Goal: Task Accomplishment & Management: Use online tool/utility

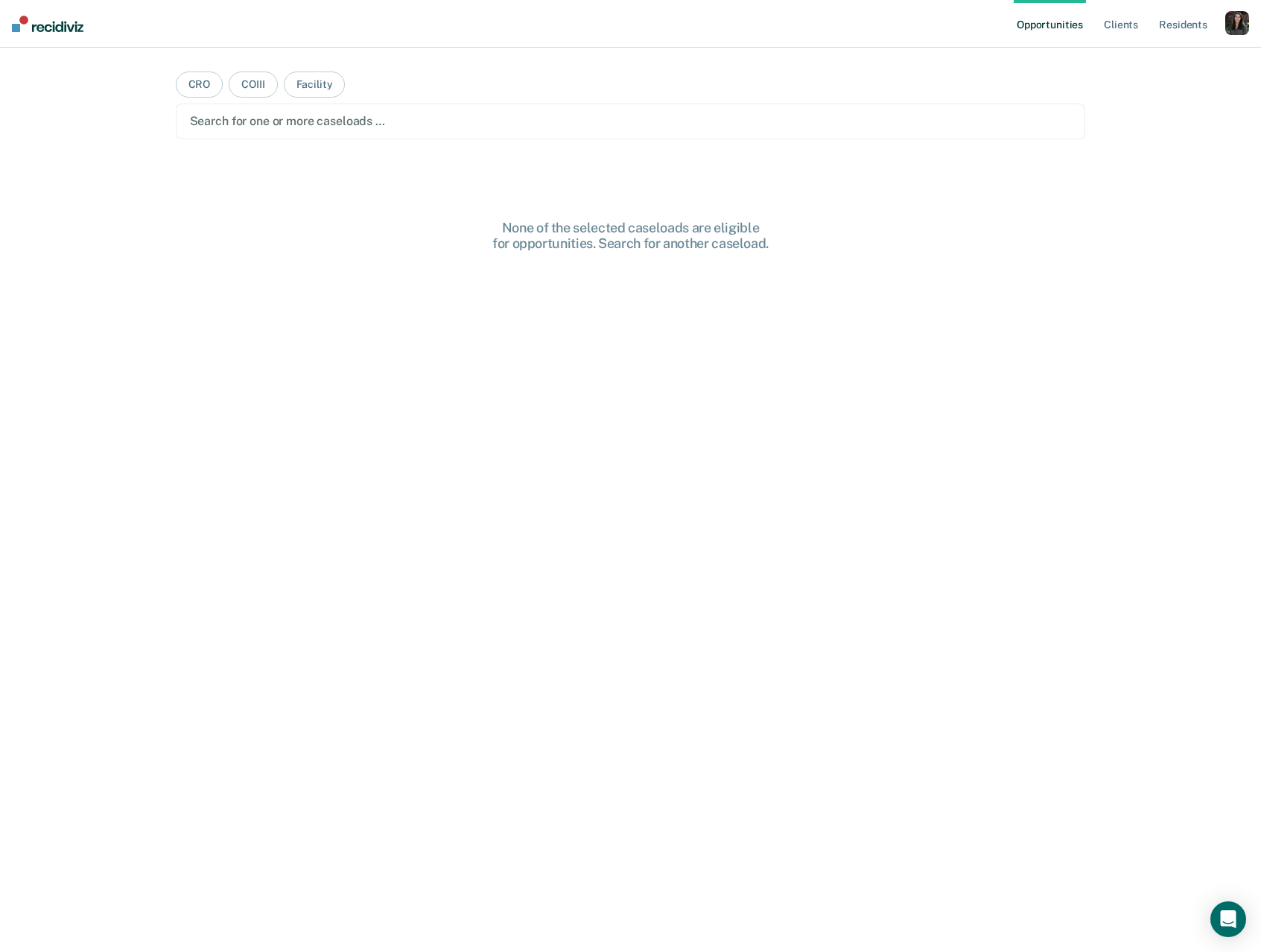
click at [1240, 26] on div "button" at bounding box center [1238, 23] width 23 height 23
click at [1134, 61] on link "Profile" at bounding box center [1177, 60] width 120 height 13
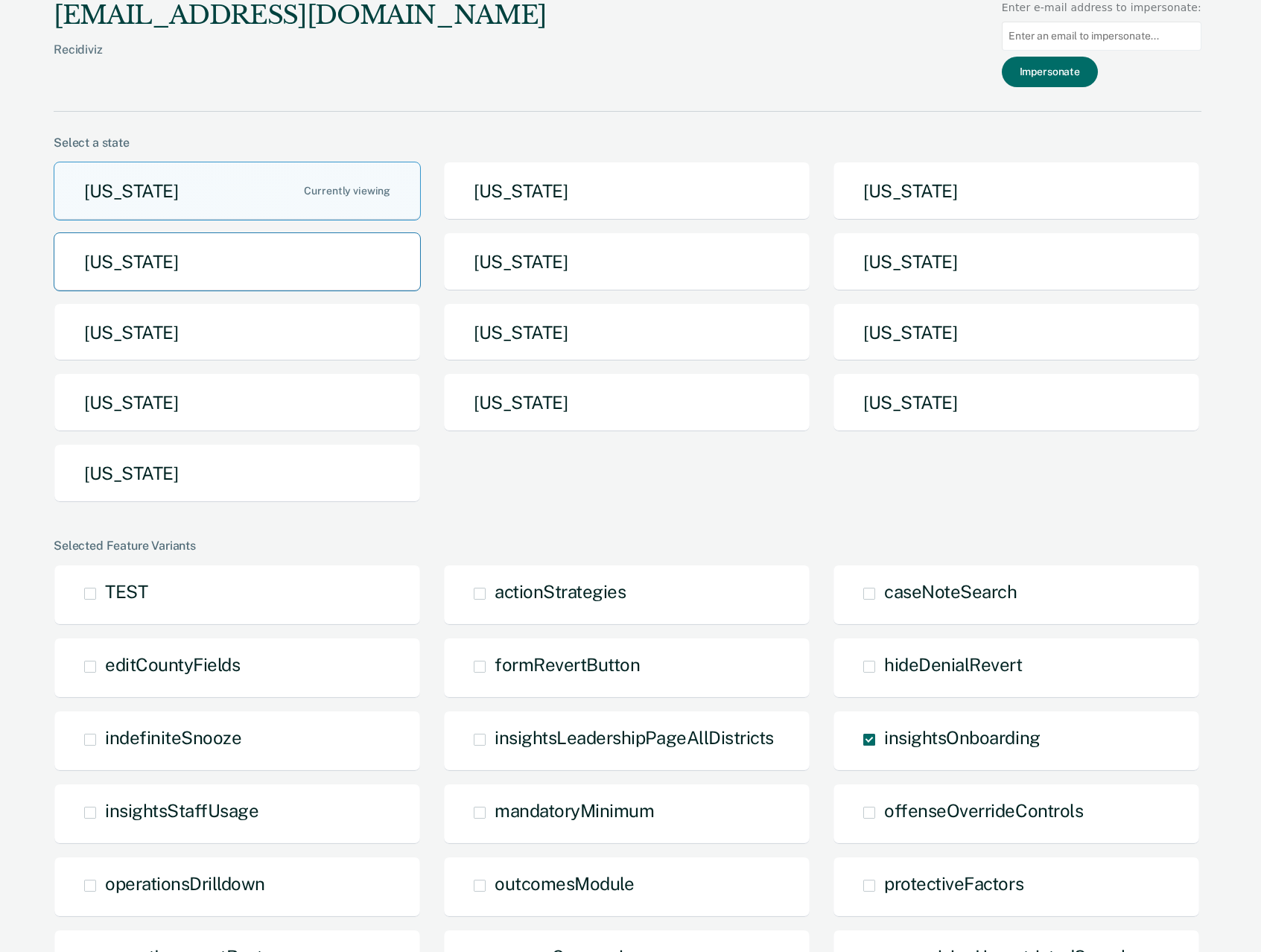
click at [240, 265] on button "Idaho" at bounding box center [236, 261] width 367 height 59
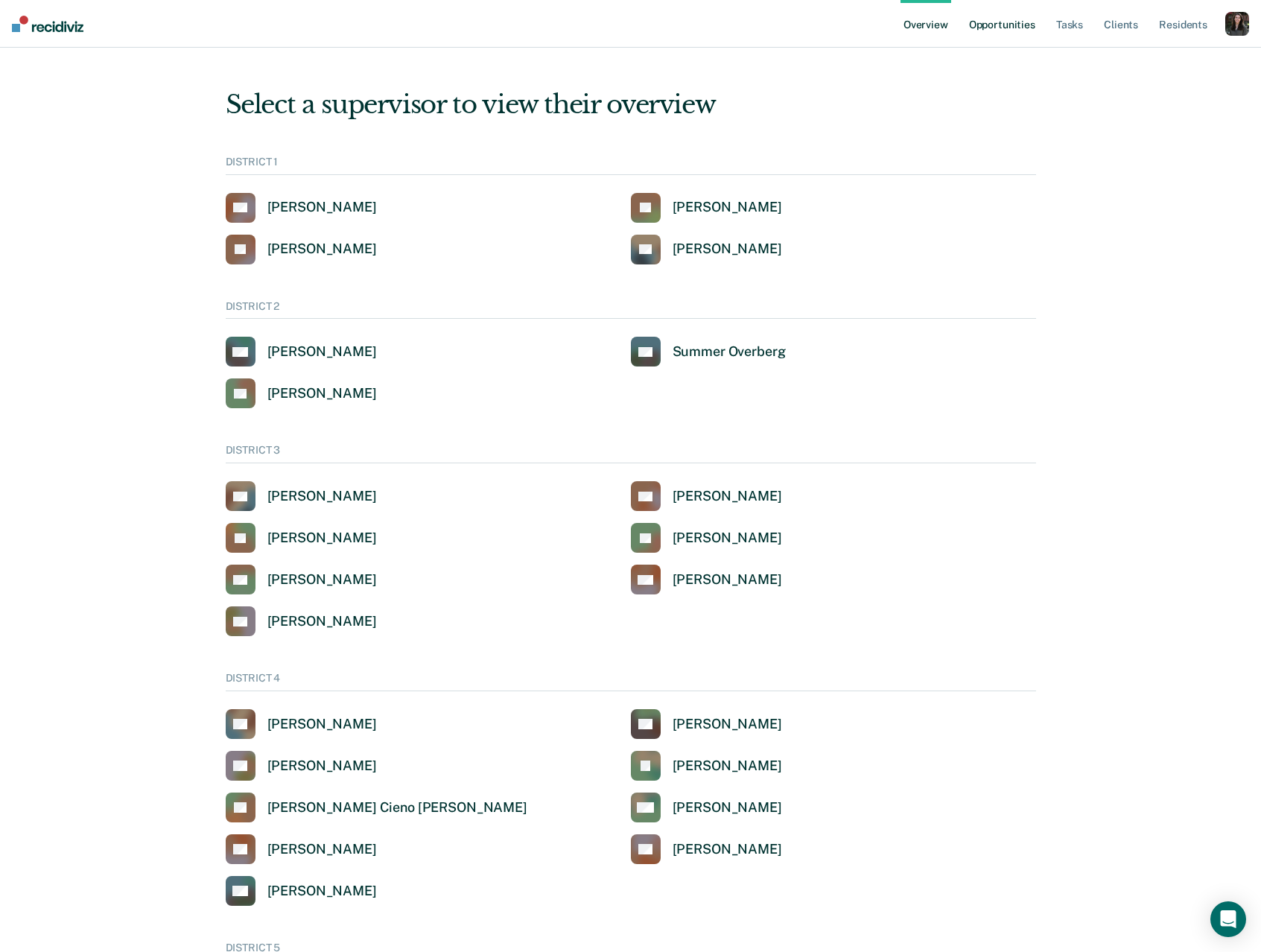
click at [1008, 22] on link "Opportunities" at bounding box center [1002, 23] width 72 height 48
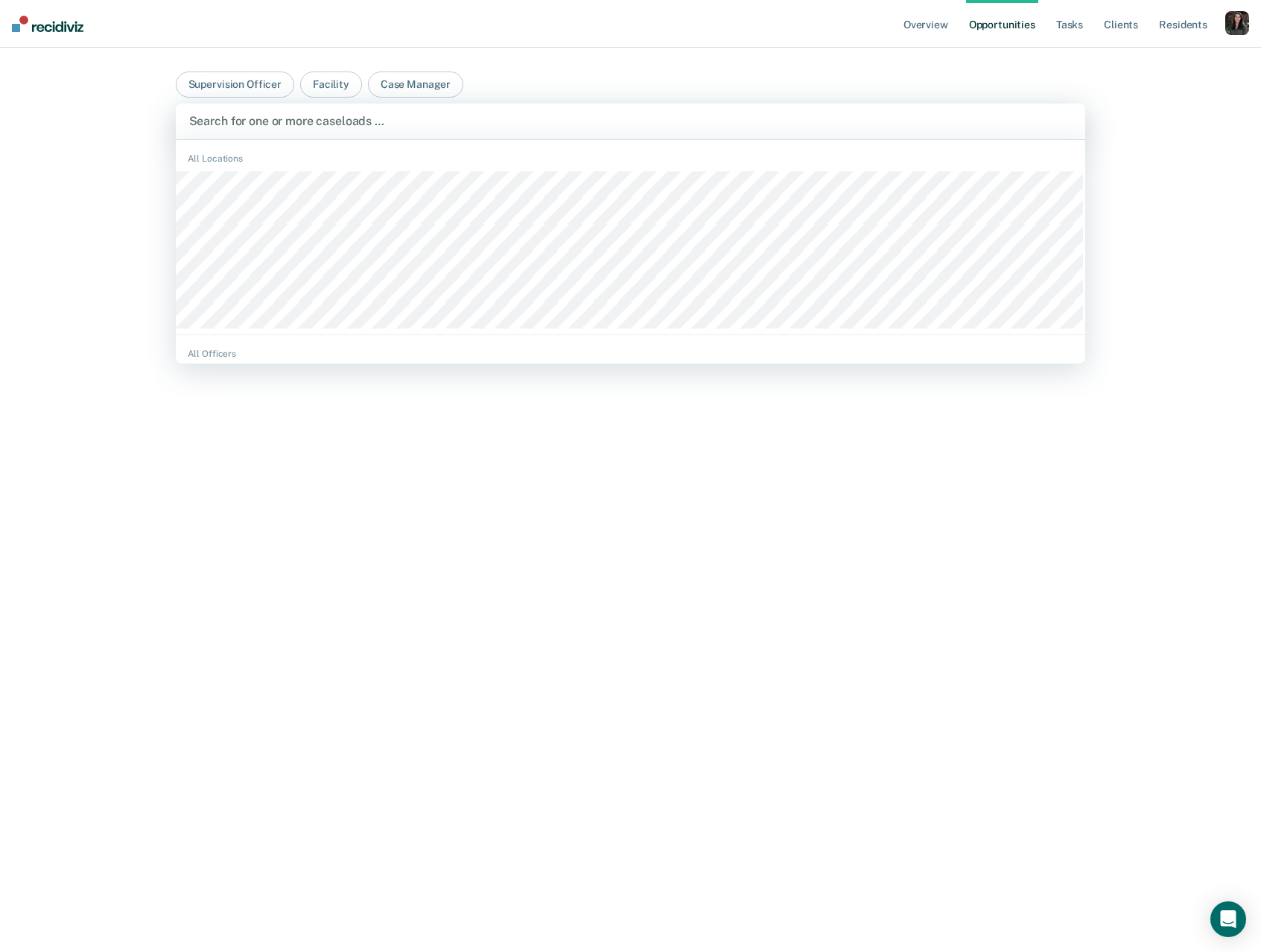
click at [656, 127] on div at bounding box center [631, 121] width 884 height 17
click at [391, 85] on button "Case Manager" at bounding box center [416, 84] width 96 height 26
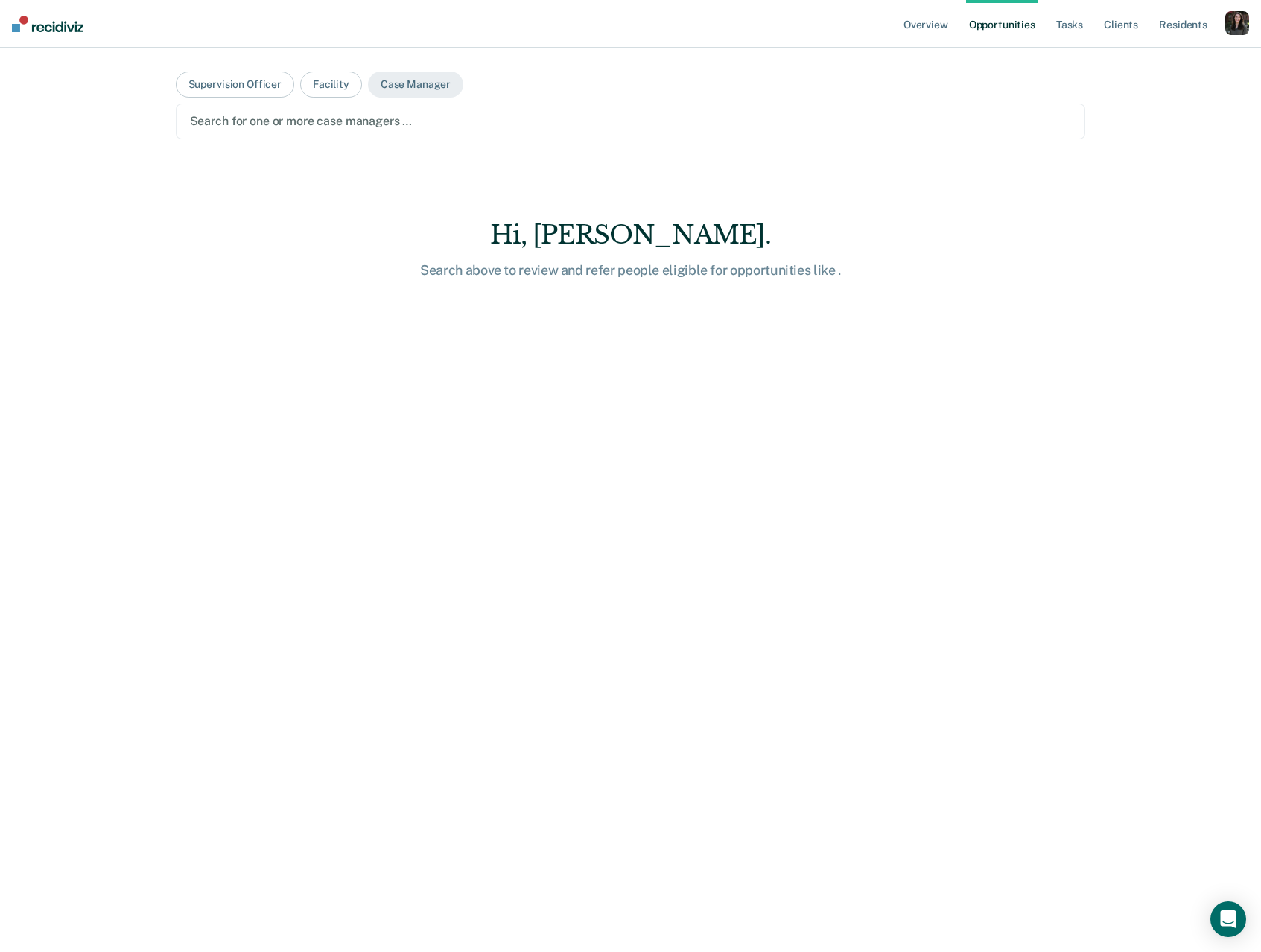
click at [467, 113] on div at bounding box center [630, 121] width 882 height 17
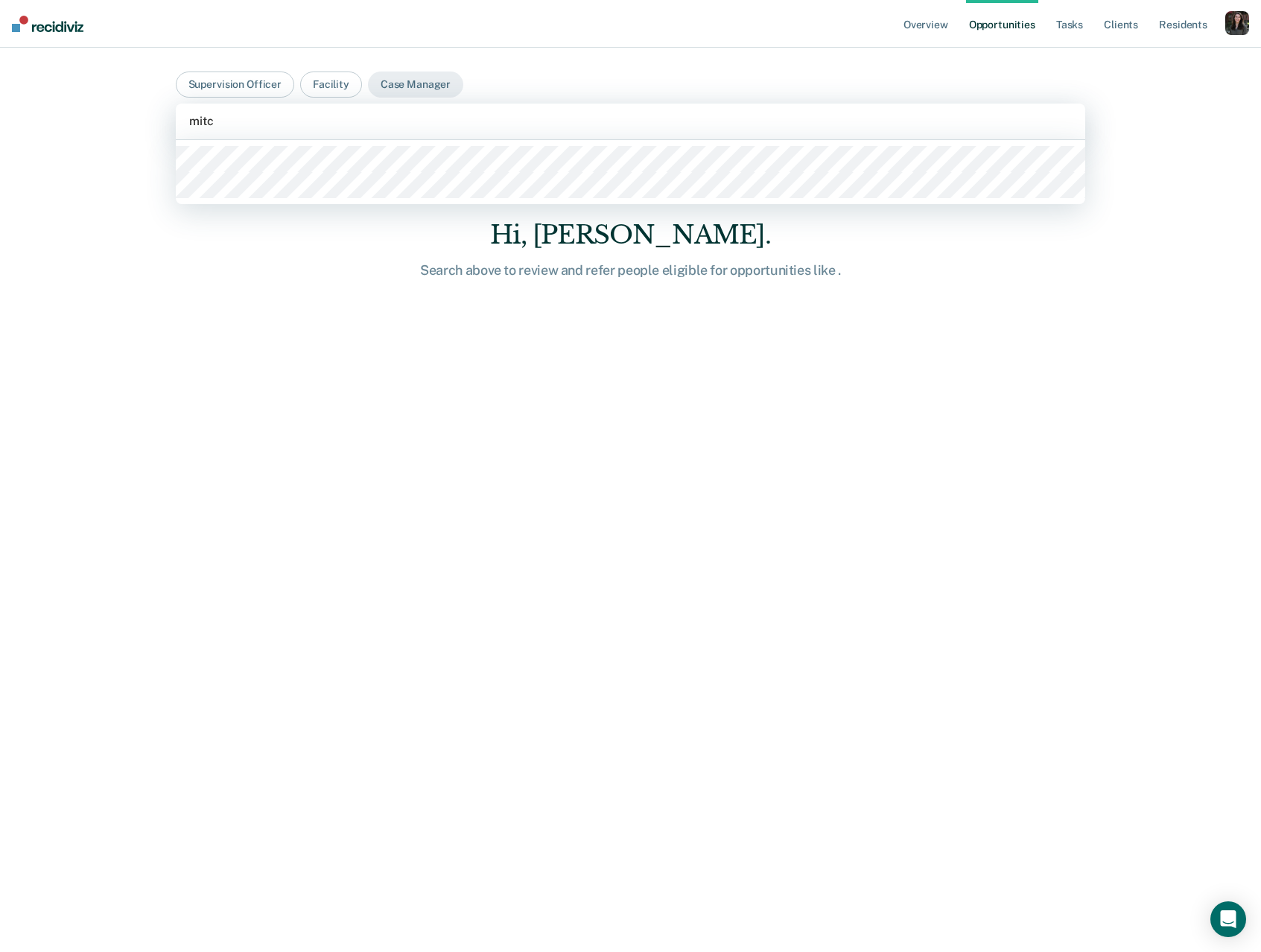
type input "[PERSON_NAME]"
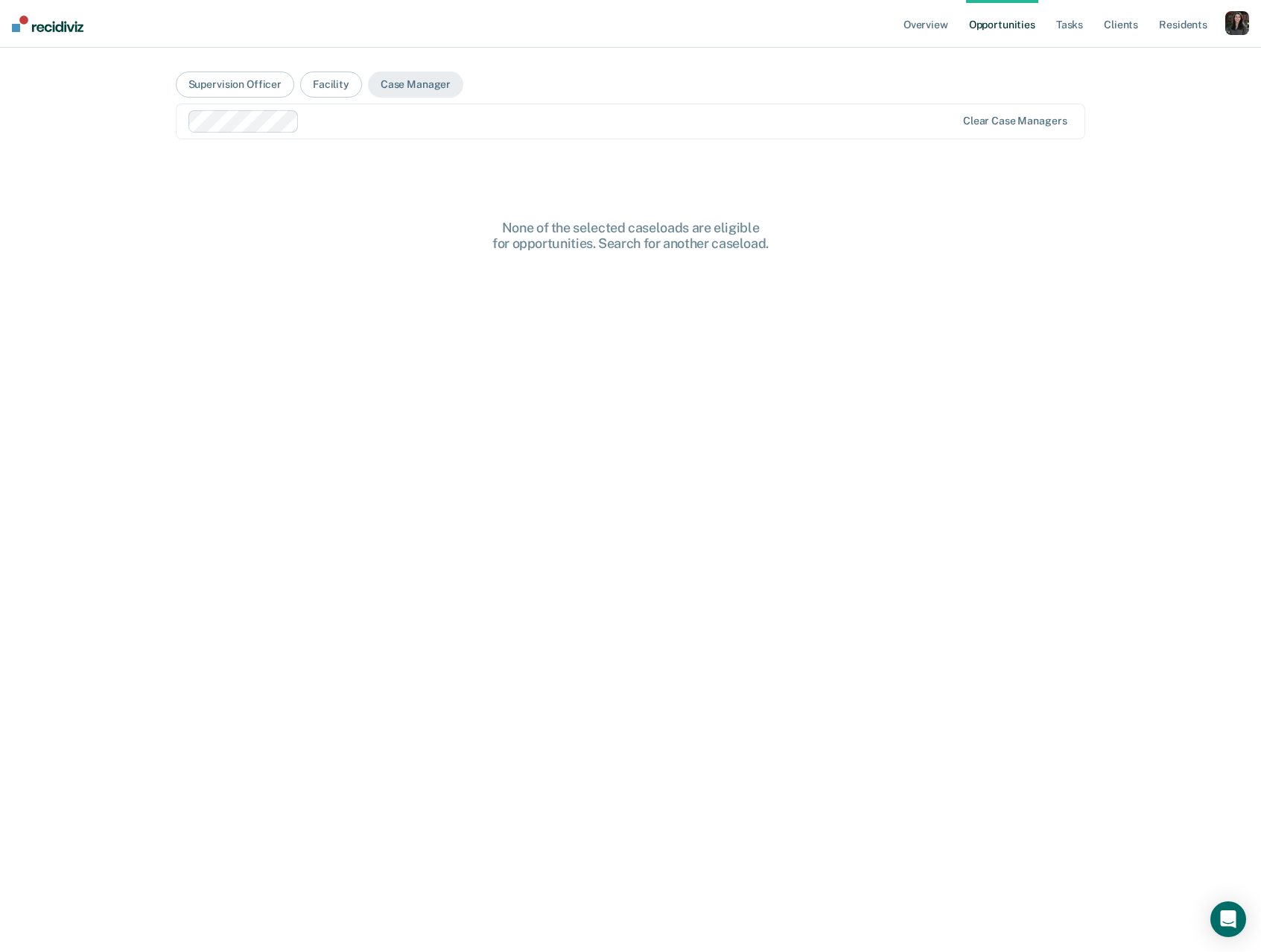
click at [916, 257] on div "None of the selected caseloads are eligible for opportunities. Search for anoth…" at bounding box center [631, 612] width 910 height 785
click at [884, 254] on div "None of the selected caseloads are eligible for opportunities. Search for anoth…" at bounding box center [631, 612] width 910 height 785
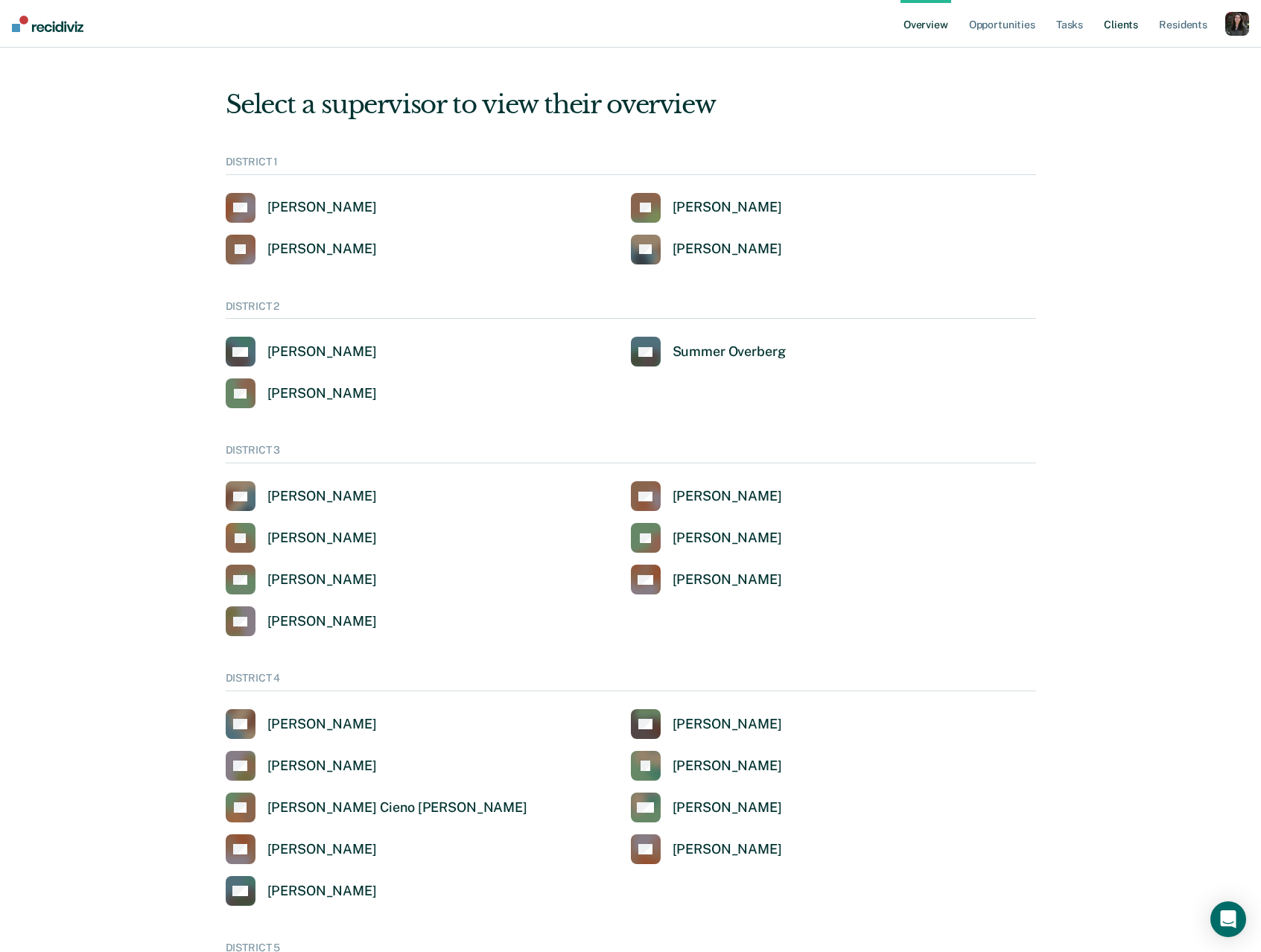
click at [1122, 28] on link "Client s" at bounding box center [1121, 23] width 41 height 48
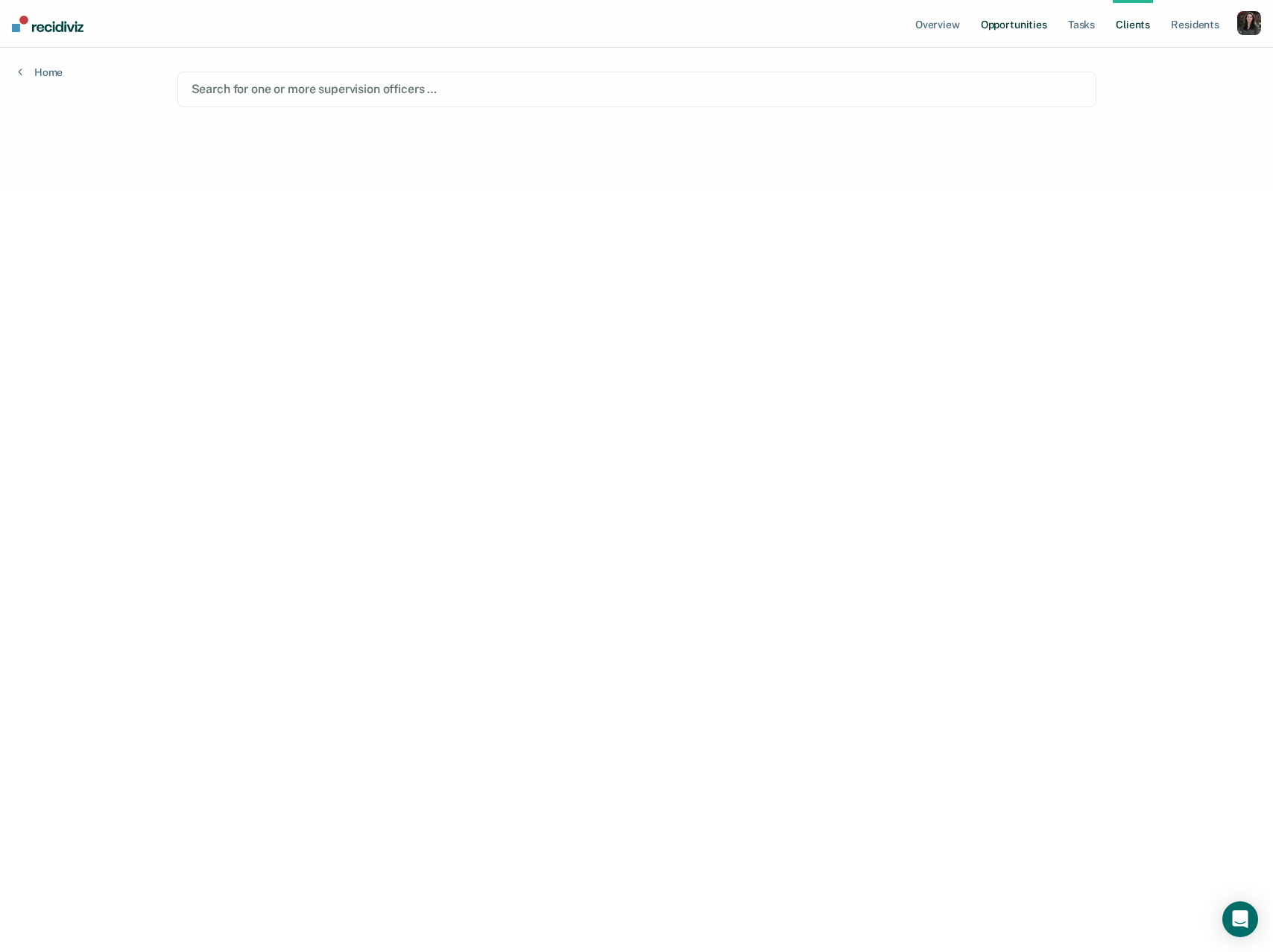
click at [1025, 29] on link "Opportunities" at bounding box center [1014, 23] width 72 height 48
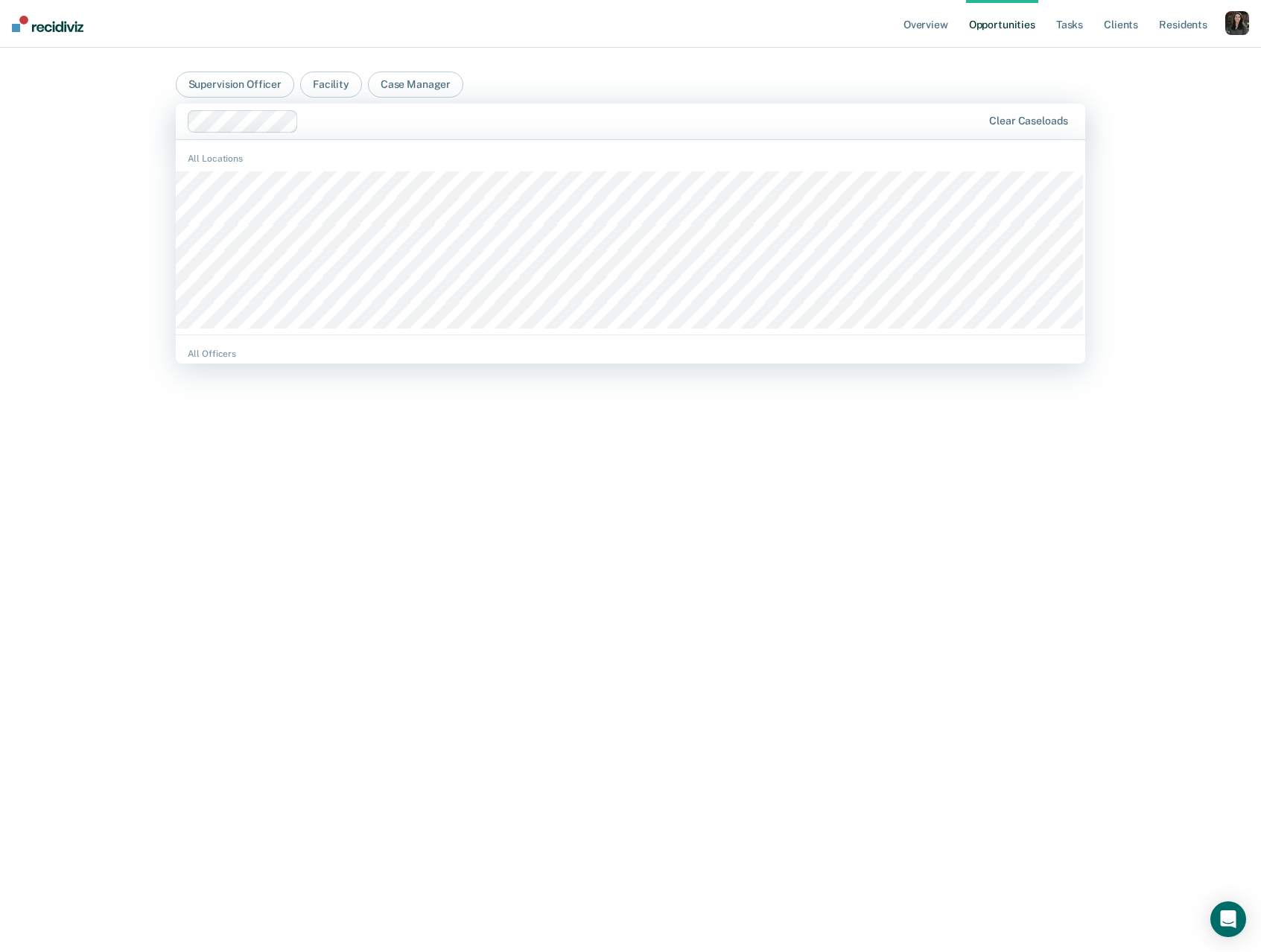
click at [691, 133] on div "Clear caseloads" at bounding box center [631, 122] width 910 height 36
click at [650, 125] on div at bounding box center [644, 121] width 678 height 17
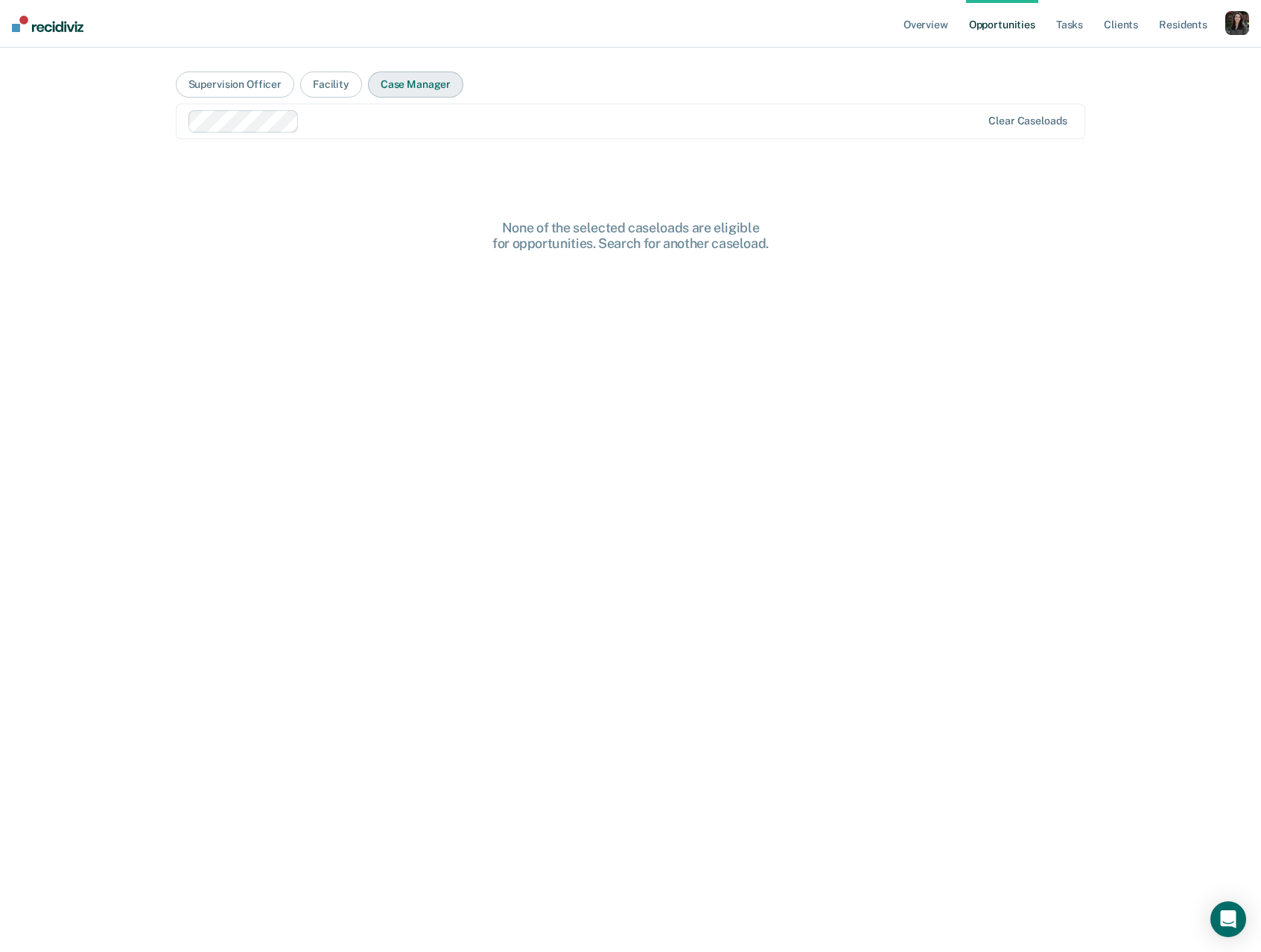
click at [403, 96] on button "Case Manager" at bounding box center [416, 84] width 96 height 26
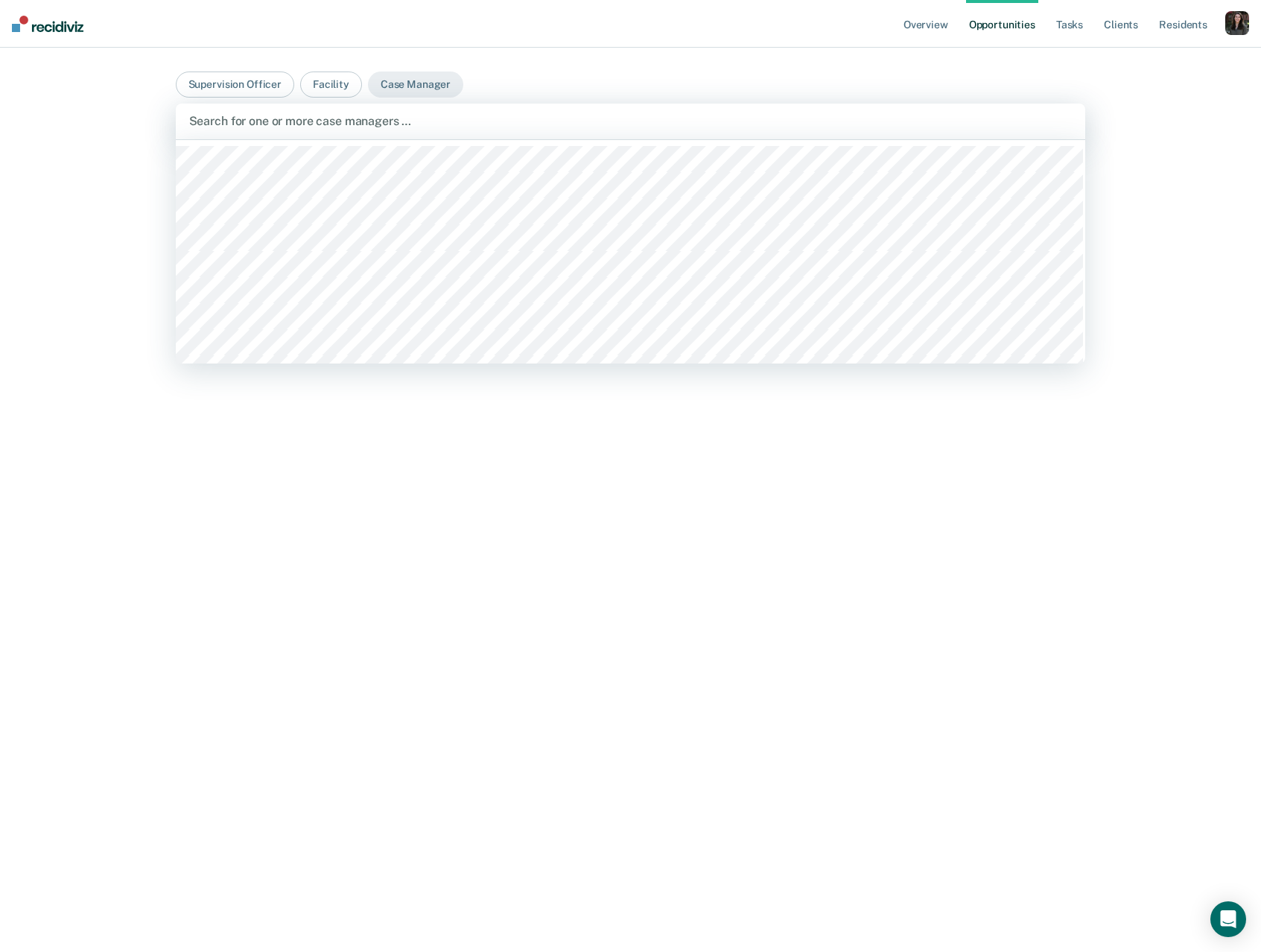
click at [420, 117] on div at bounding box center [631, 121] width 884 height 17
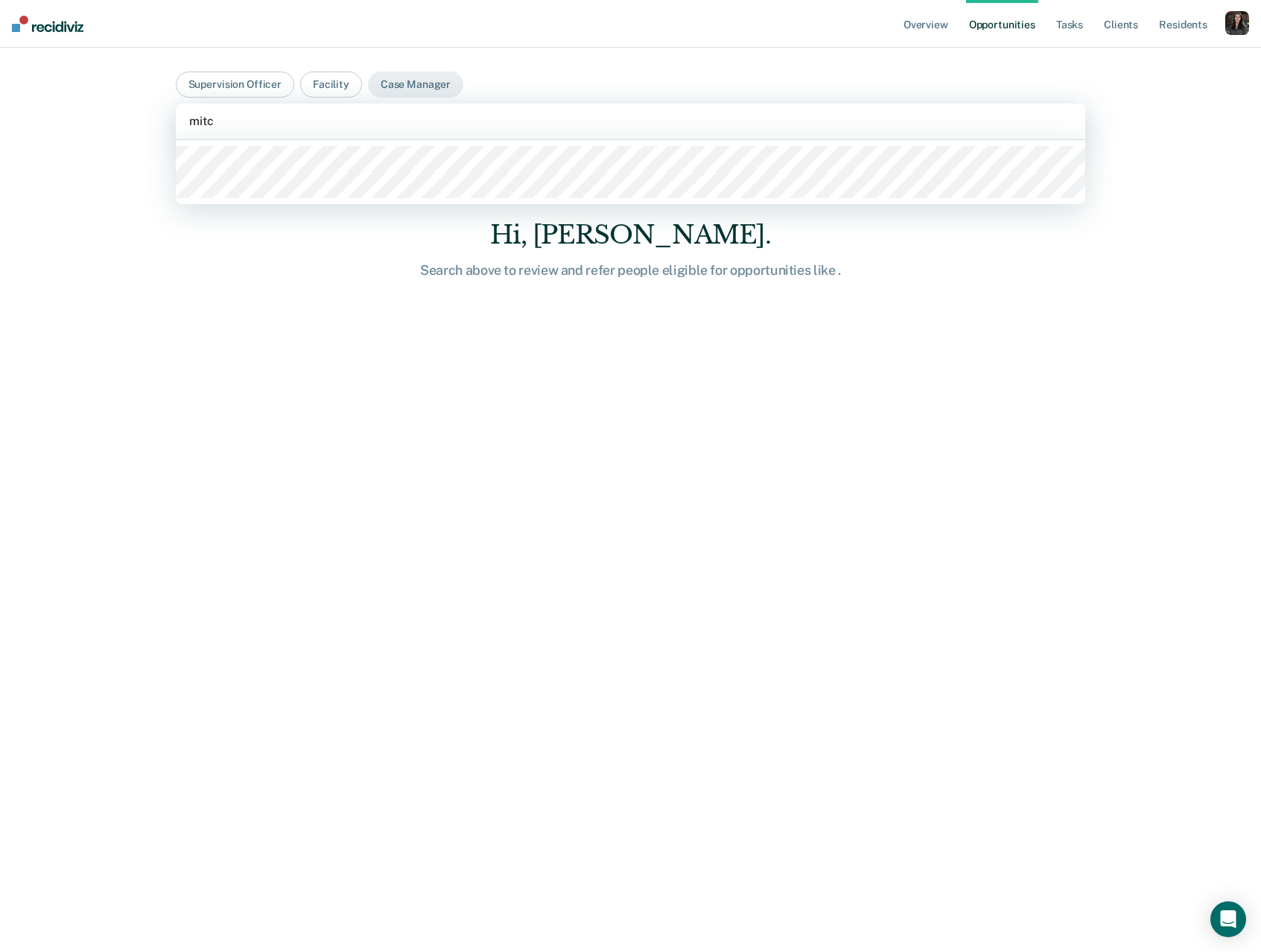
type input "[PERSON_NAME]"
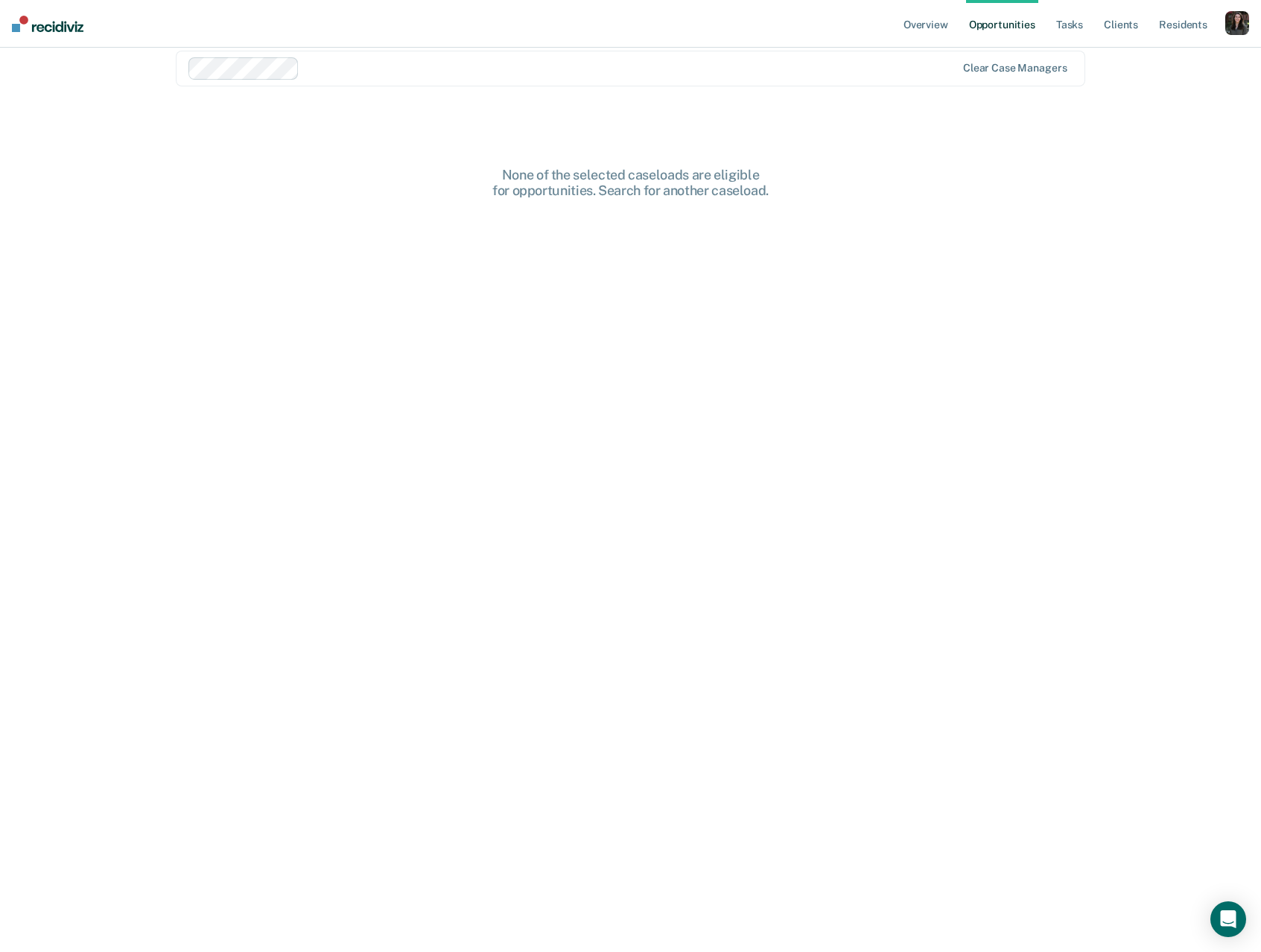
scroll to position [0, 0]
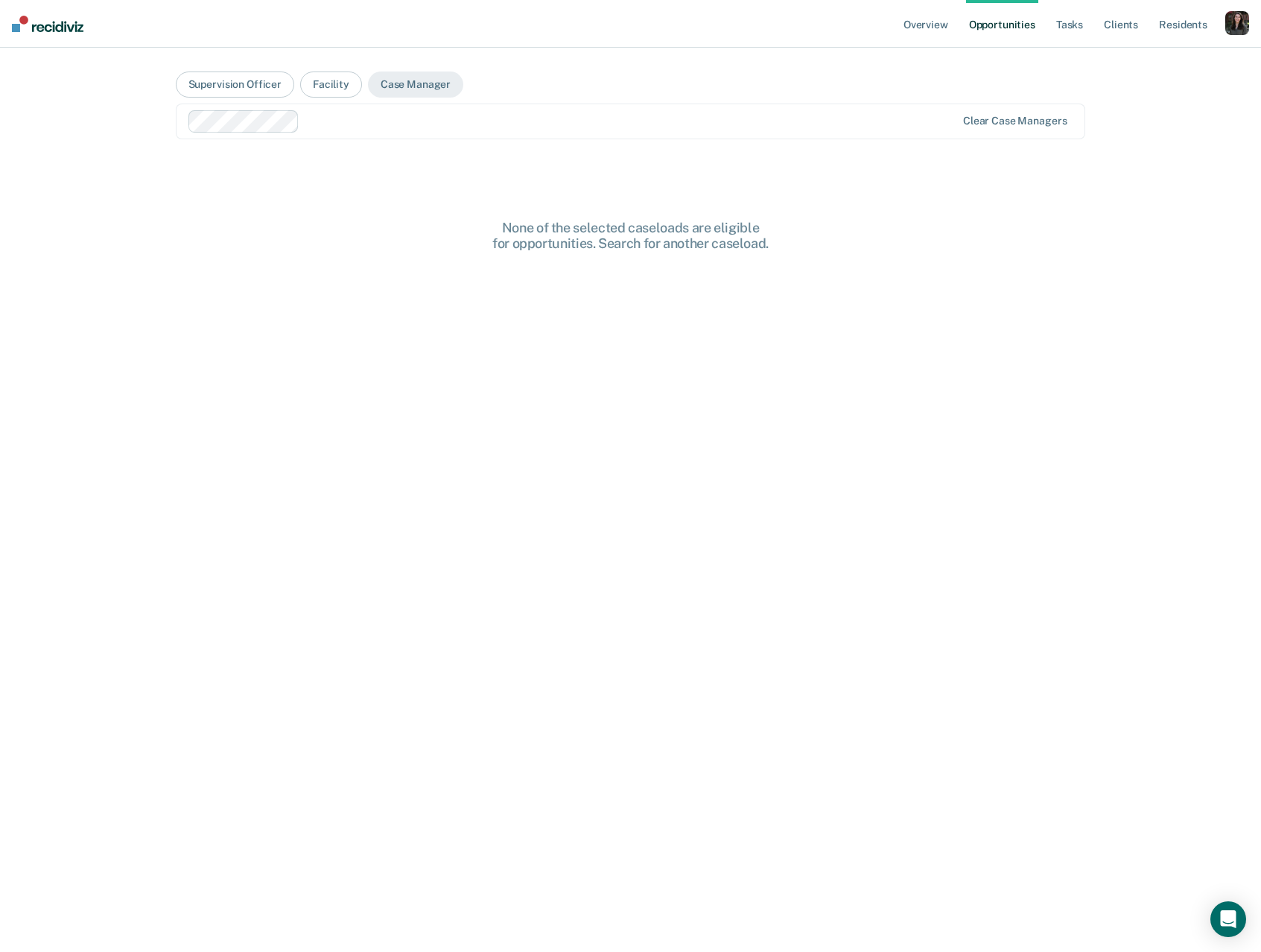
click at [1021, 29] on link "Opportunities" at bounding box center [1002, 23] width 72 height 48
click at [1010, 27] on link "Opportunities" at bounding box center [1002, 23] width 72 height 48
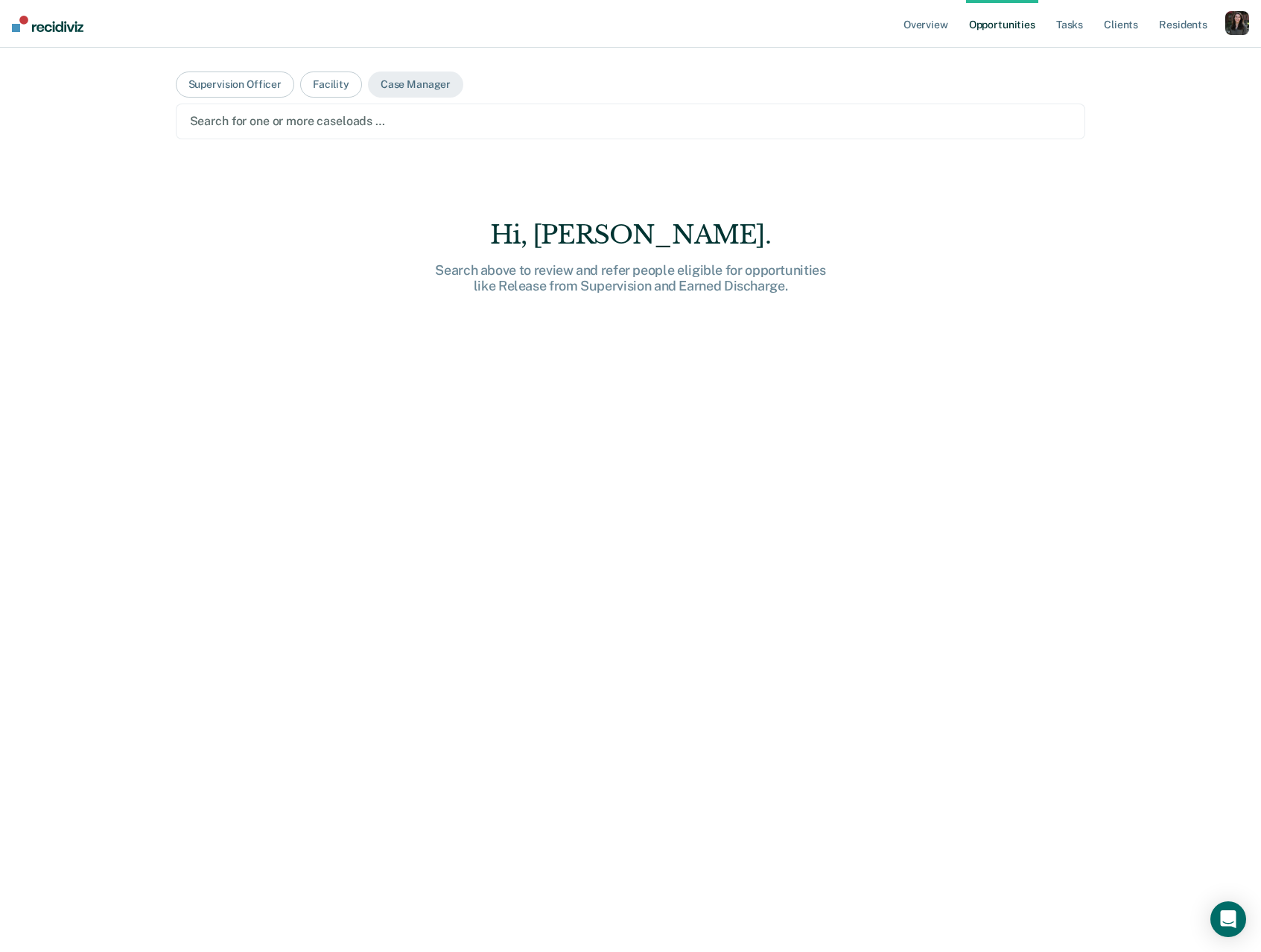
click at [1242, 30] on div "button" at bounding box center [1238, 23] width 23 height 23
click at [1134, 56] on link "Profile" at bounding box center [1173, 60] width 126 height 13
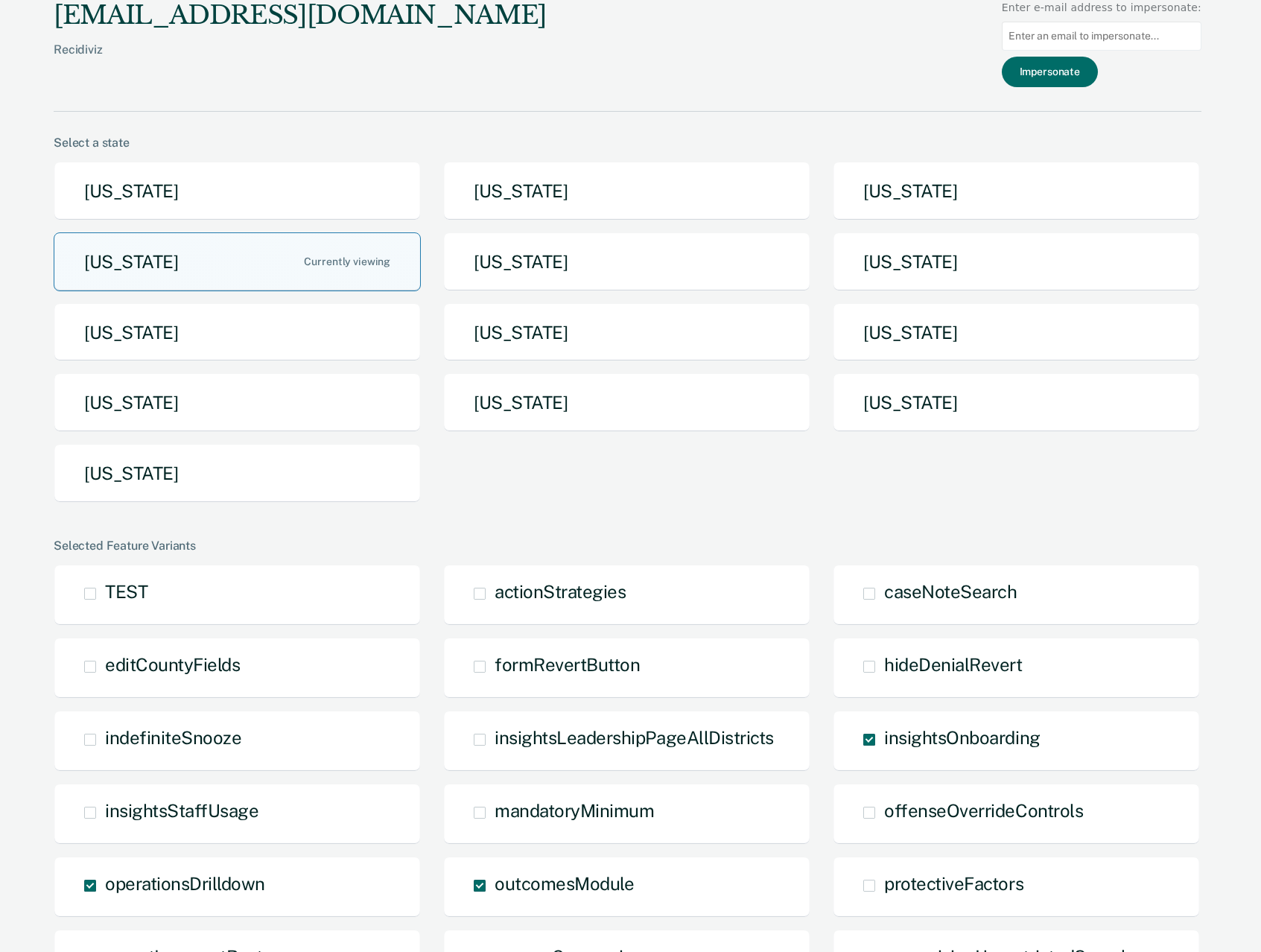
click at [142, 263] on button "Idaho" at bounding box center [236, 261] width 367 height 59
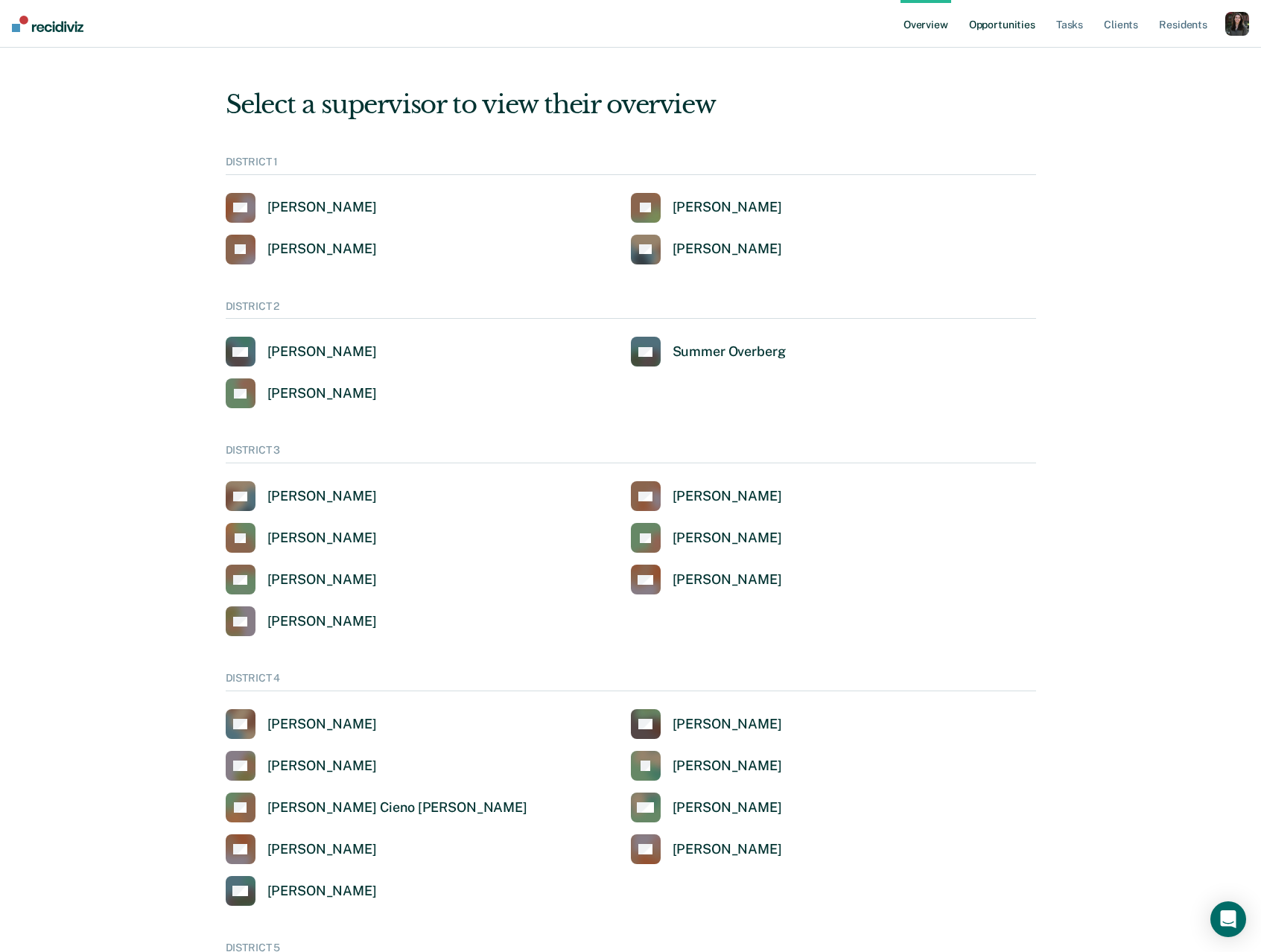
click at [1000, 25] on link "Opportunities" at bounding box center [1002, 23] width 72 height 48
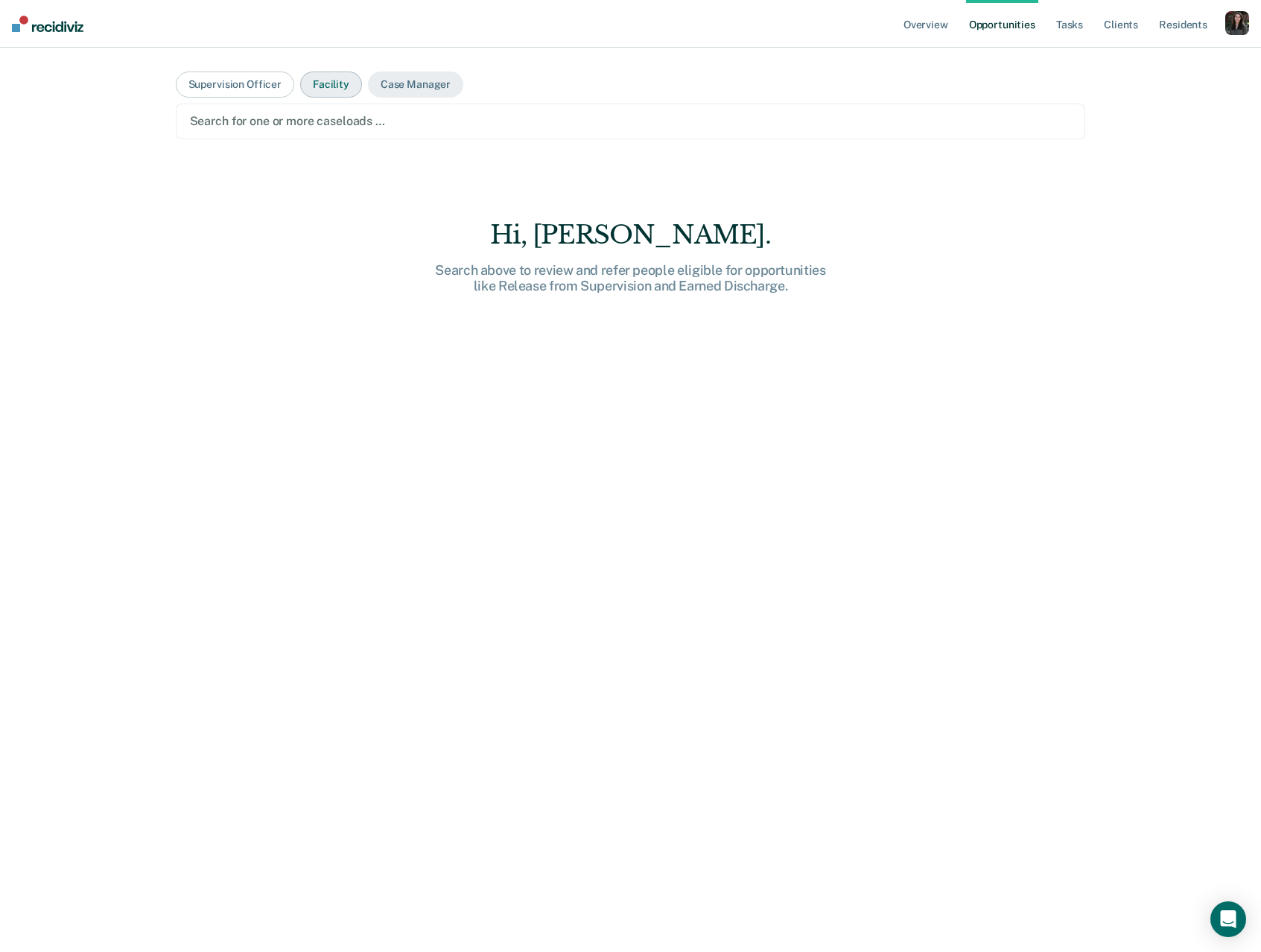
click at [338, 82] on button "Facility" at bounding box center [331, 84] width 61 height 26
click at [450, 126] on div at bounding box center [630, 121] width 882 height 17
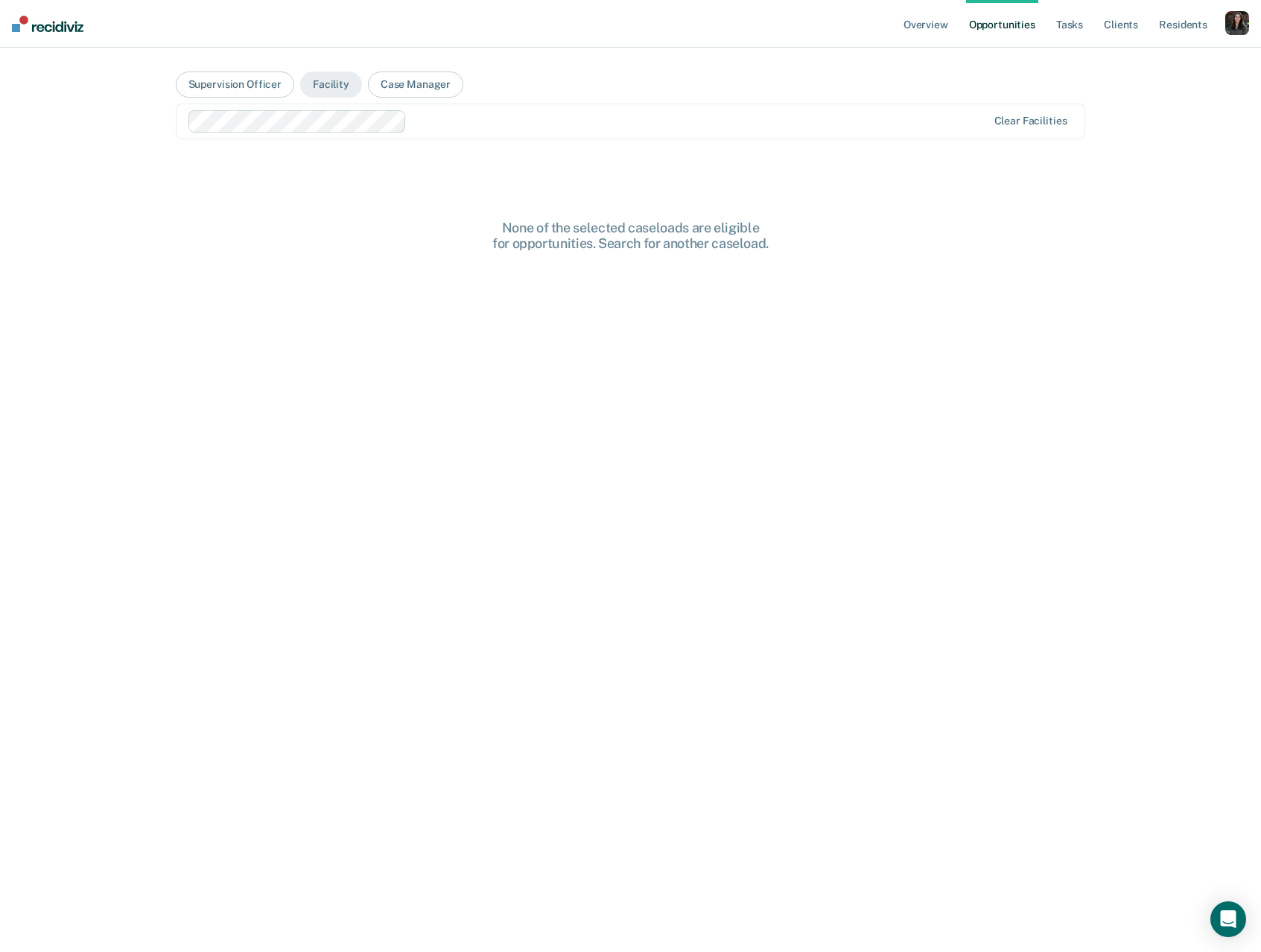
click at [446, 122] on div at bounding box center [700, 121] width 574 height 17
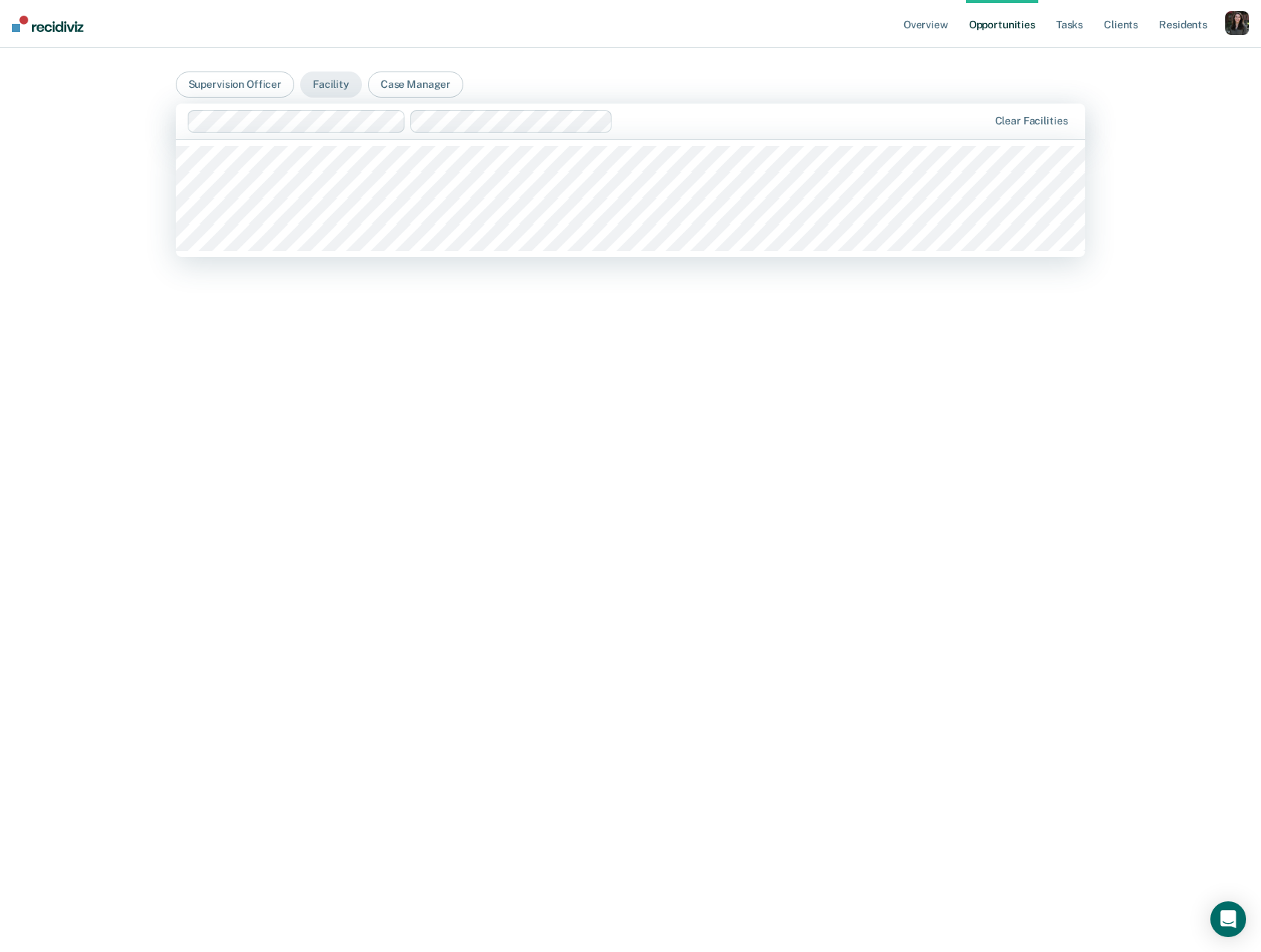
click at [619, 115] on input "text" at bounding box center [620, 121] width 3 height 14
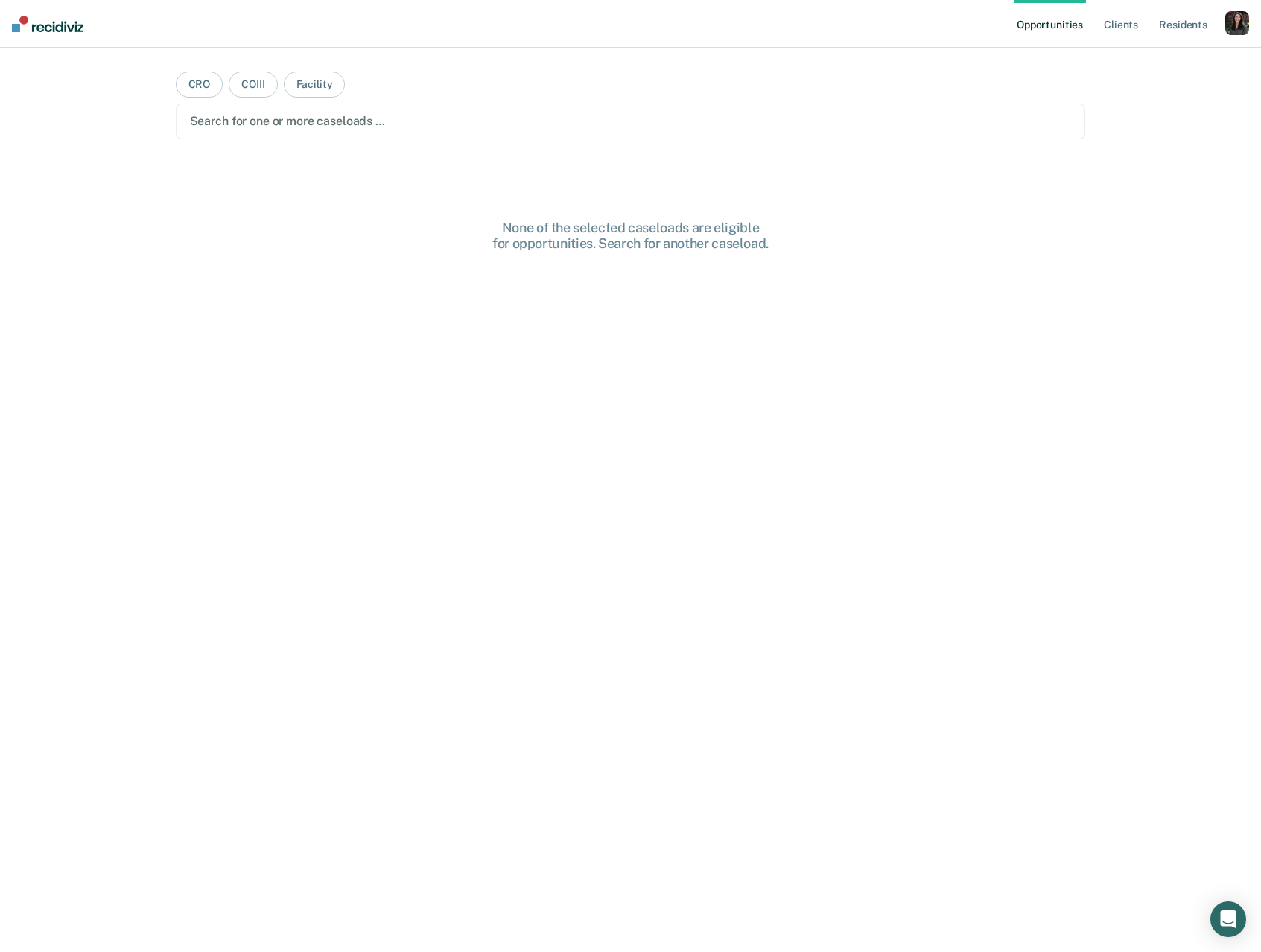
click at [1229, 25] on div "button" at bounding box center [1238, 23] width 23 height 23
click at [1135, 59] on link "Profile" at bounding box center [1177, 60] width 120 height 13
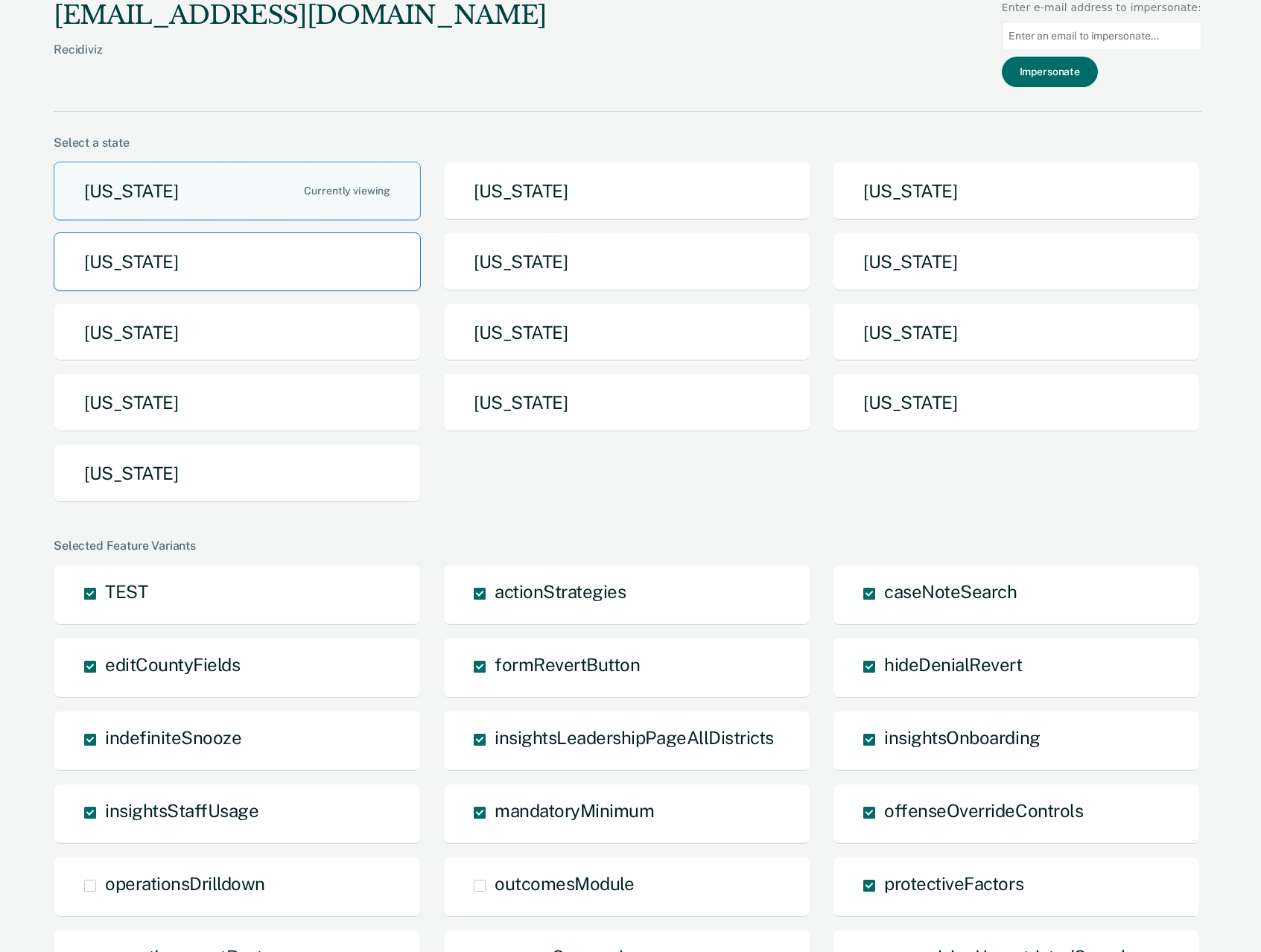
click at [181, 267] on button "Idaho" at bounding box center [236, 261] width 367 height 59
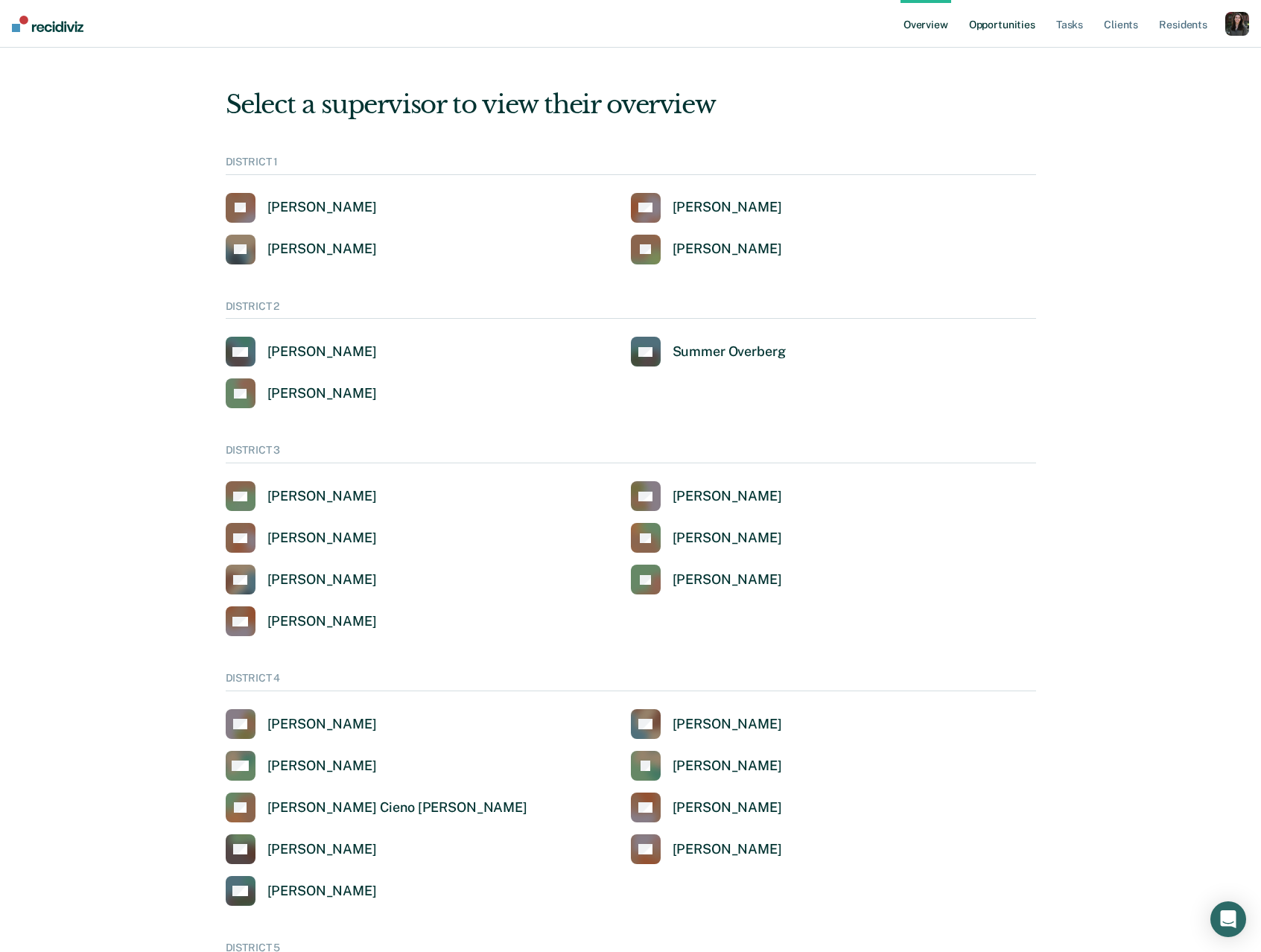
click at [985, 30] on link "Opportunities" at bounding box center [1002, 23] width 72 height 48
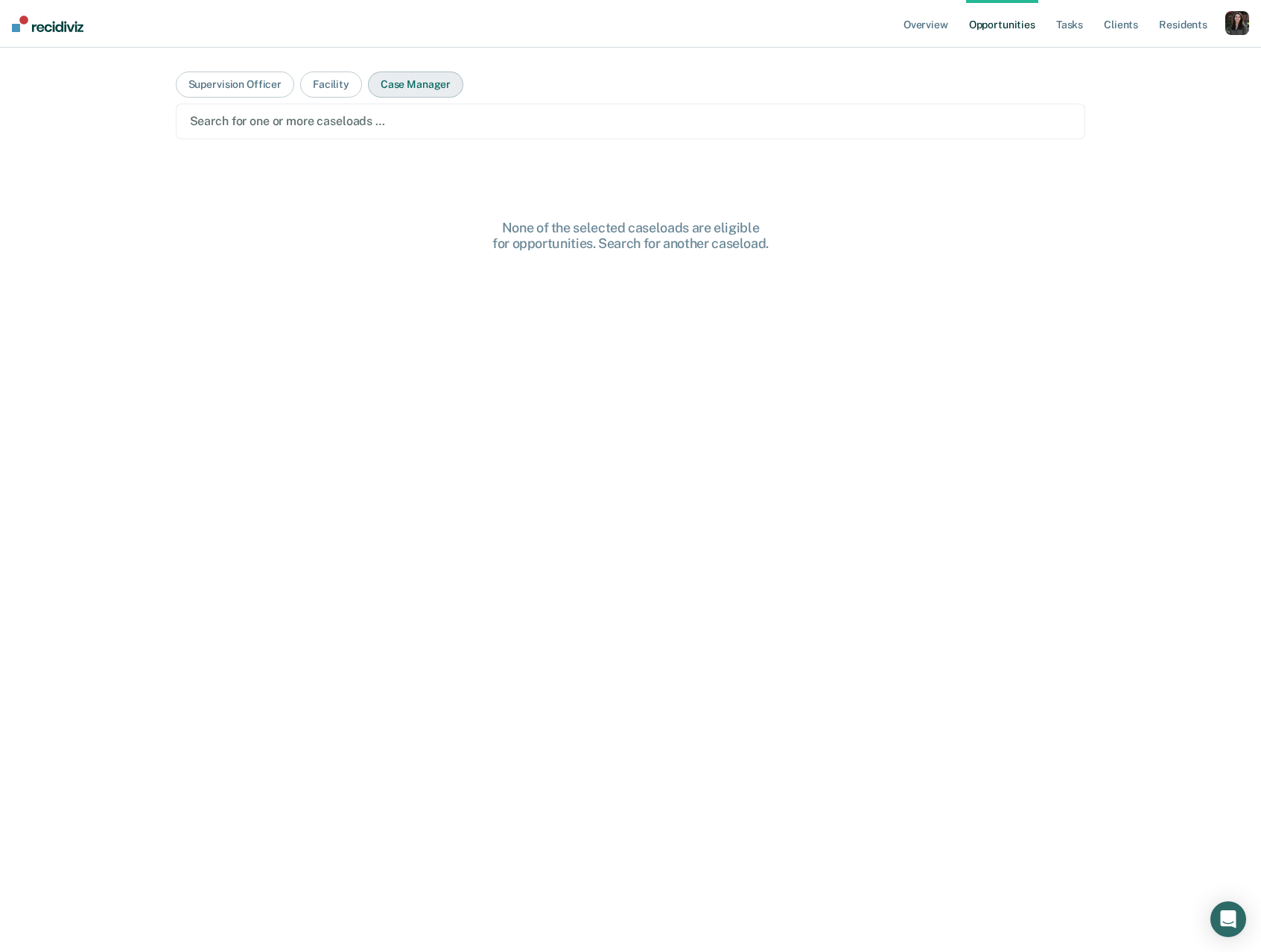
click at [394, 94] on button "Case Manager" at bounding box center [416, 84] width 96 height 26
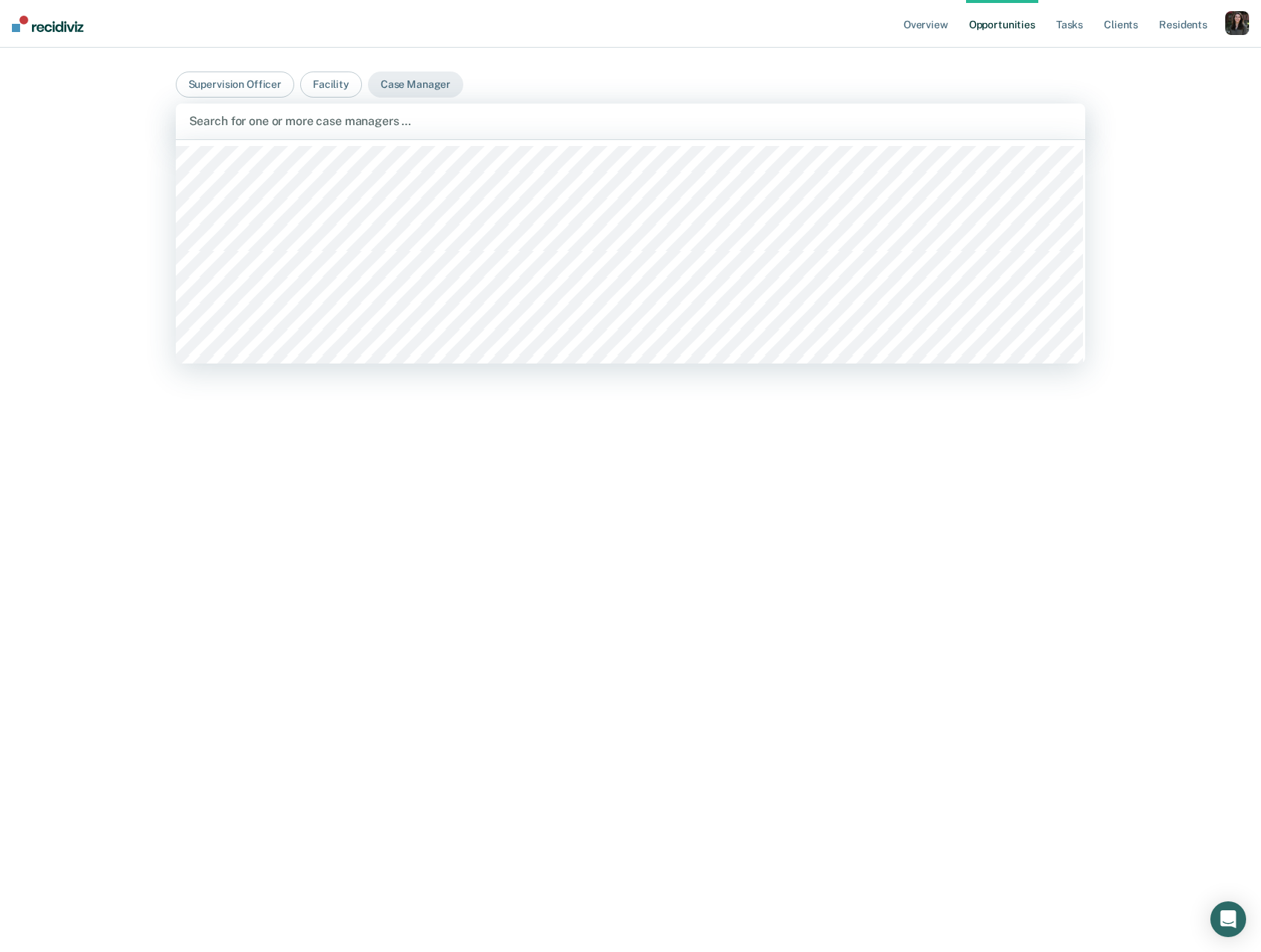
click at [396, 124] on div at bounding box center [631, 121] width 884 height 17
type input "mit"
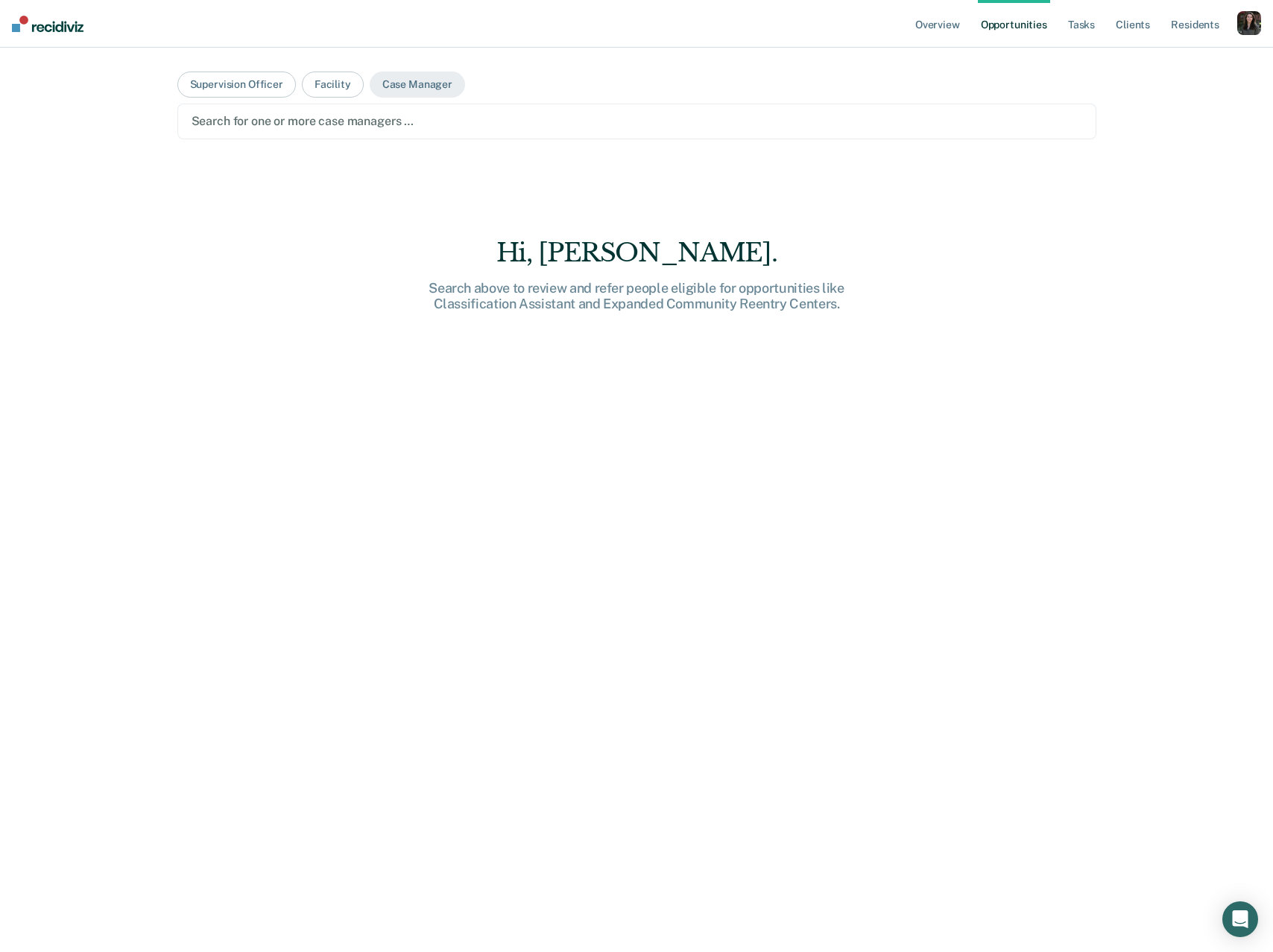
click at [361, 122] on div at bounding box center [636, 121] width 890 height 17
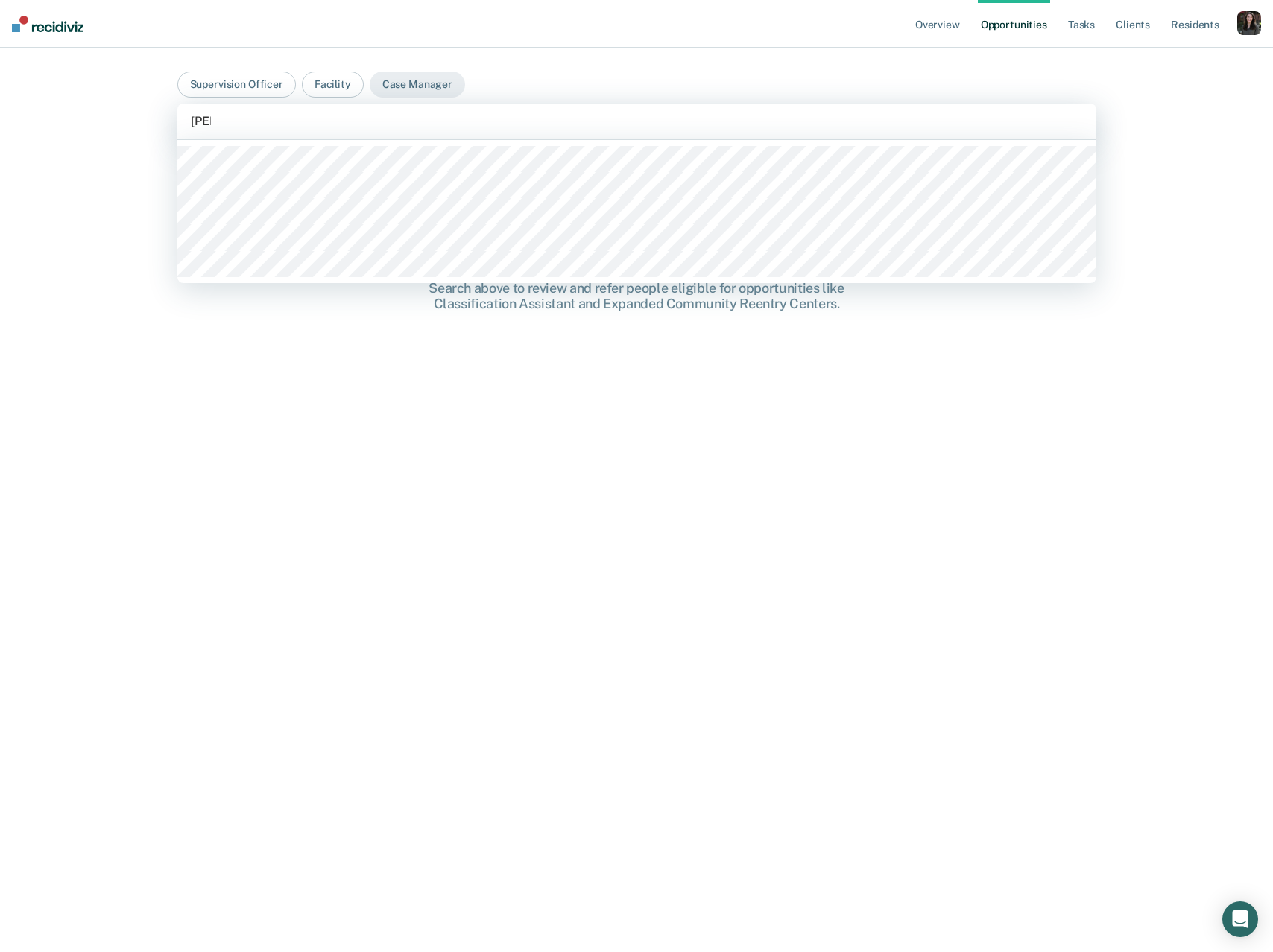
type input "mitche"
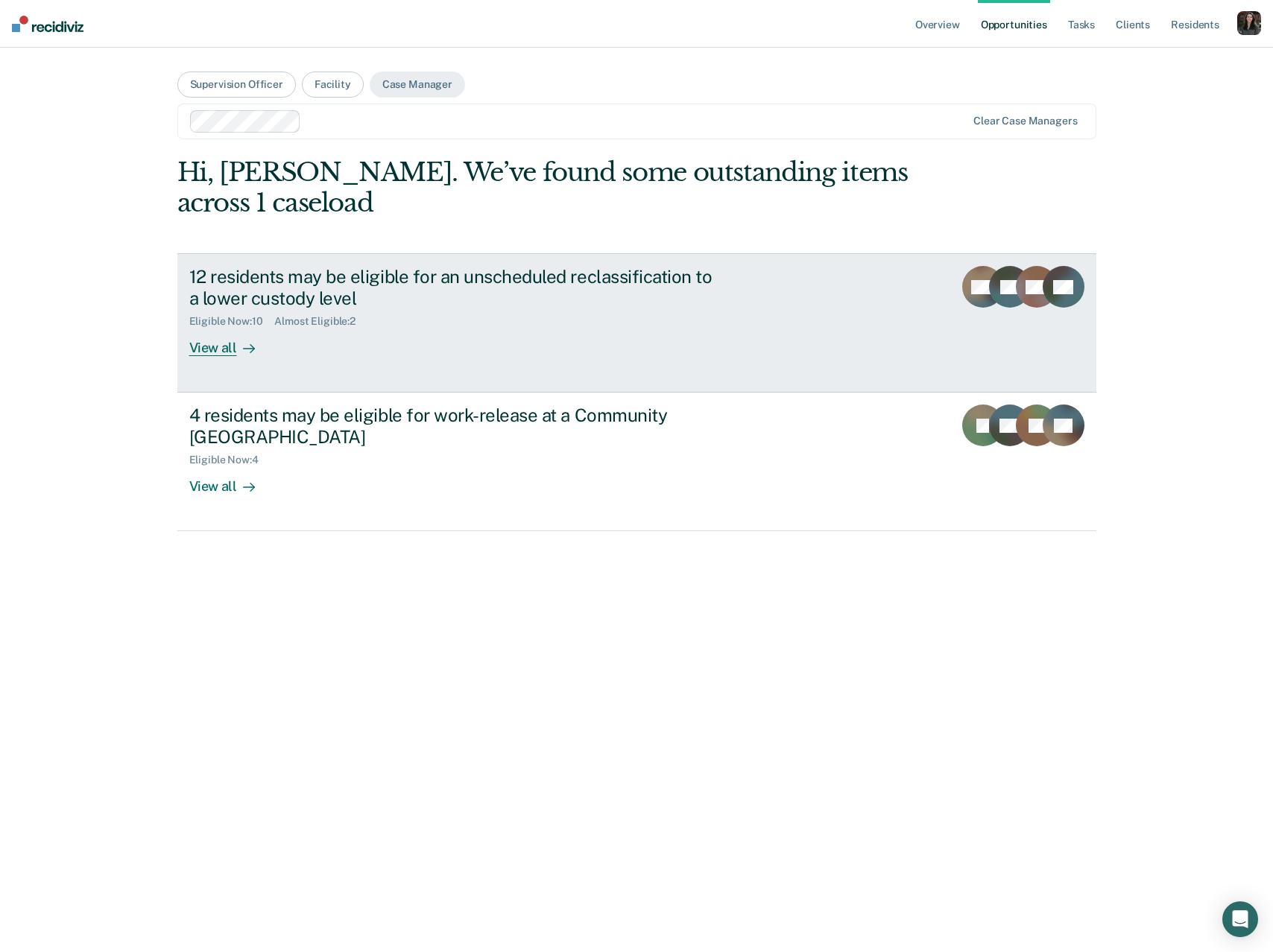
click at [706, 347] on div "12 residents may be eligible for an unscheduled reclassification to a lower cus…" at bounding box center [469, 311] width 559 height 90
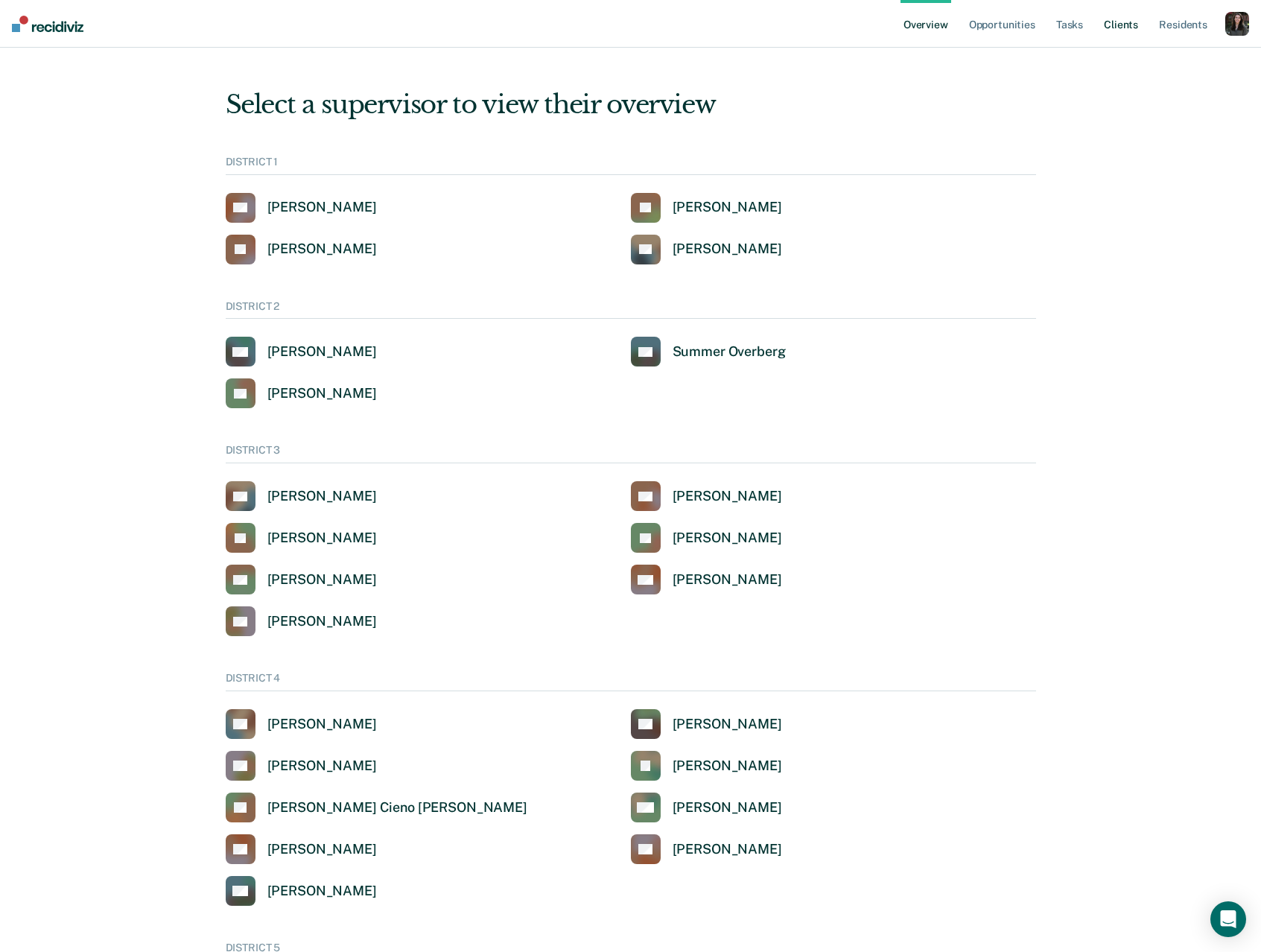
click at [1110, 29] on link "Client s" at bounding box center [1121, 23] width 41 height 48
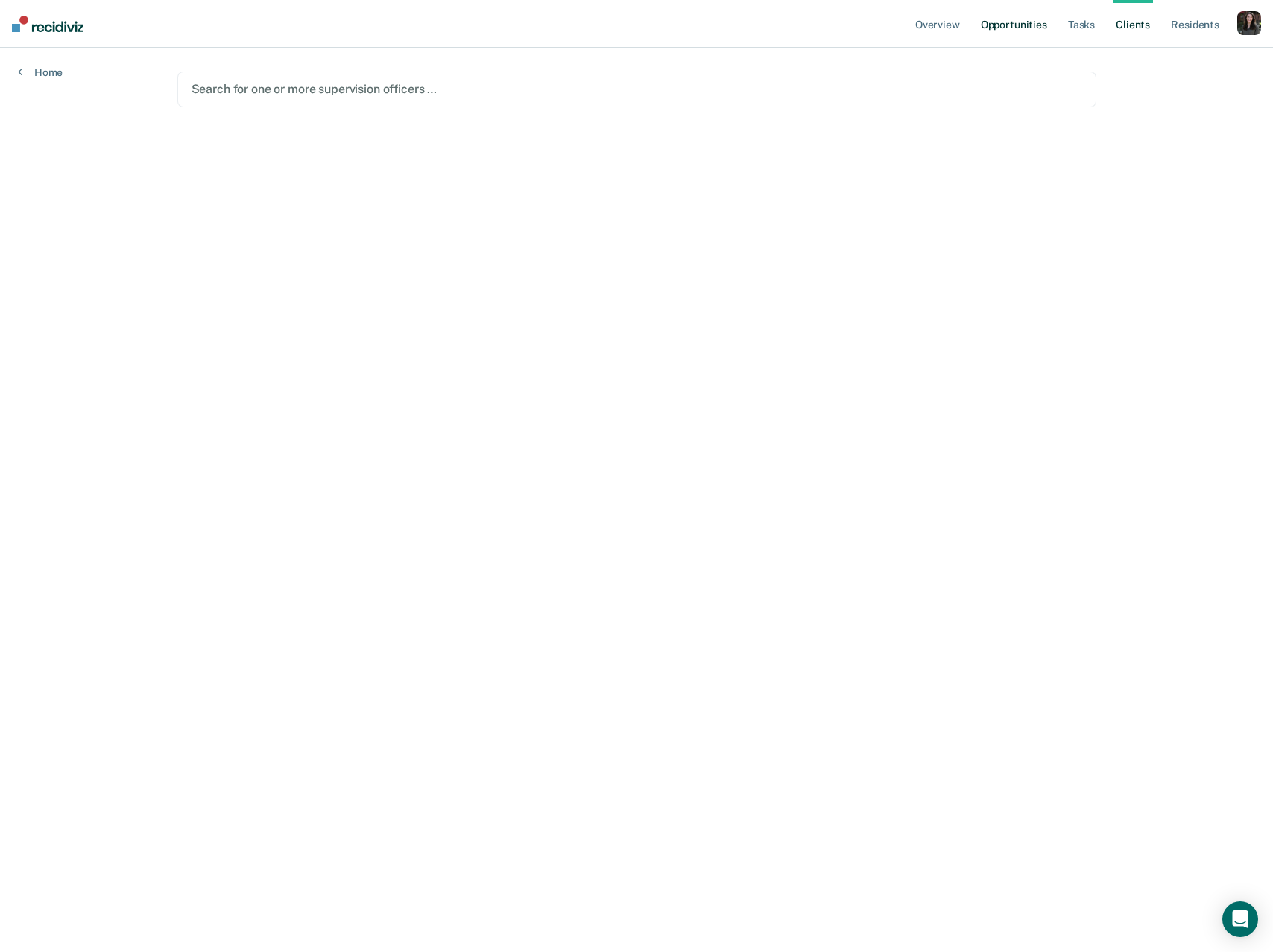
click at [1004, 33] on link "Opportunities" at bounding box center [1014, 23] width 72 height 48
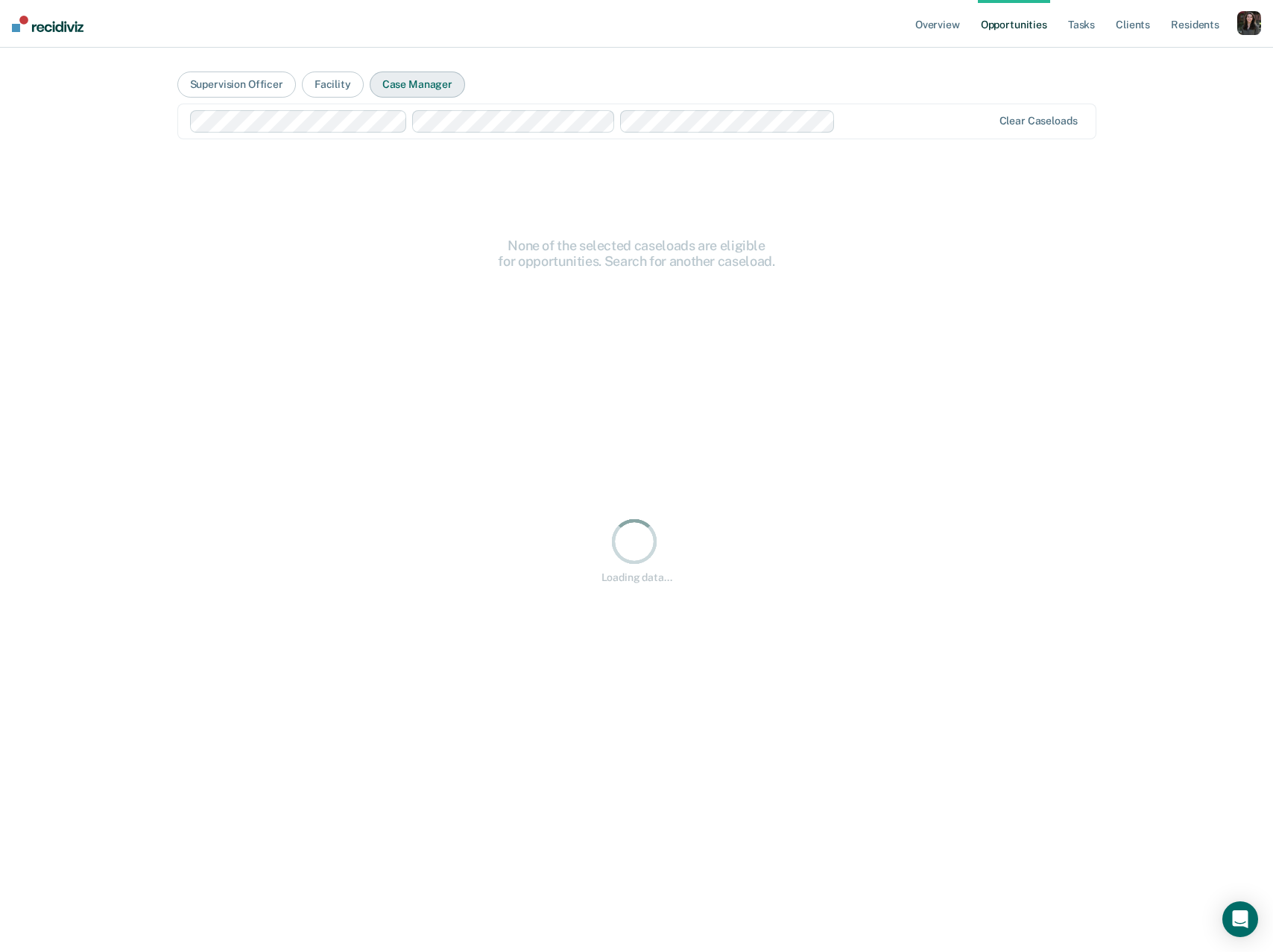
click at [441, 96] on button "Case Manager" at bounding box center [417, 84] width 96 height 26
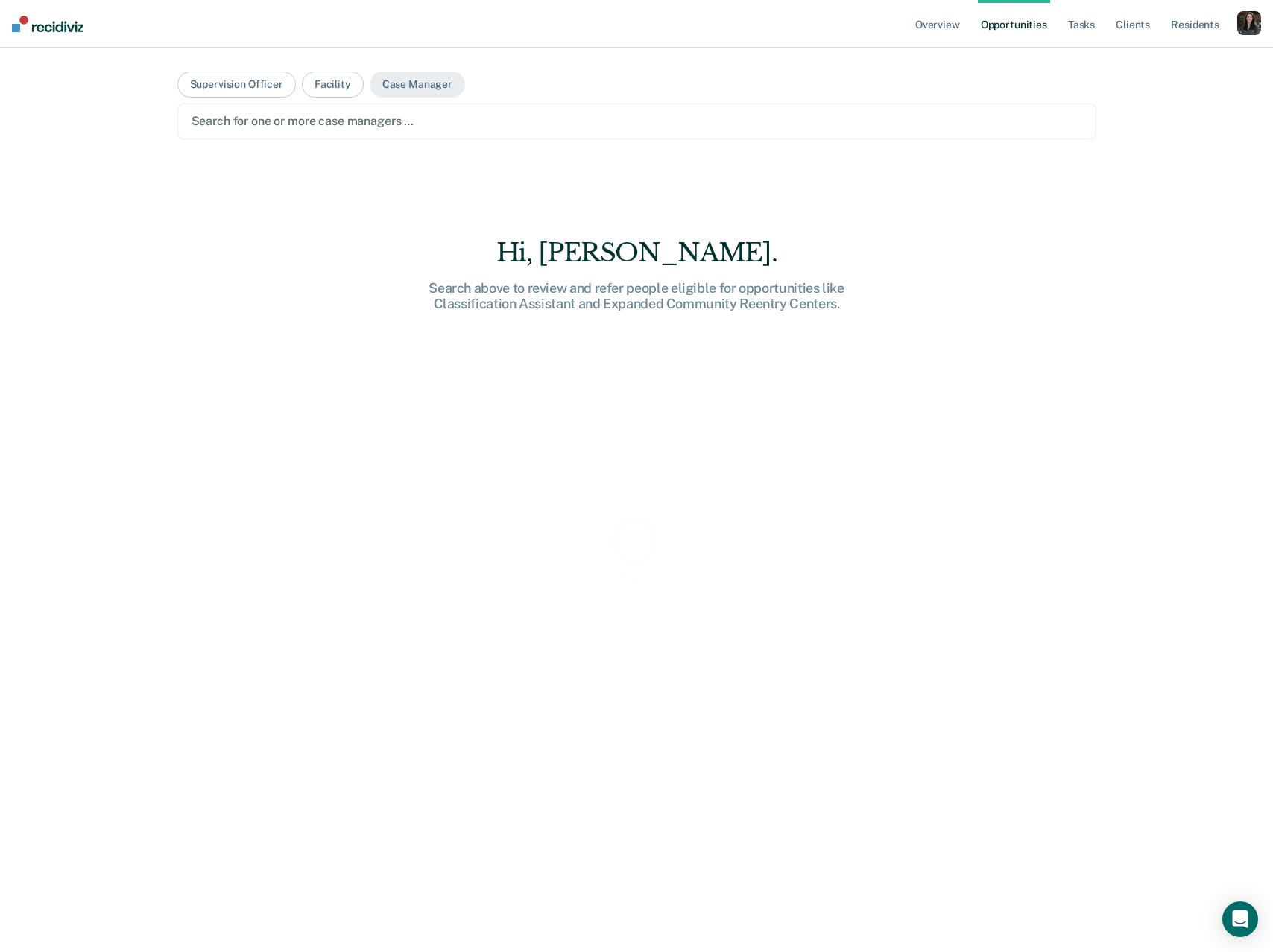
click at [421, 117] on div at bounding box center [636, 121] width 890 height 17
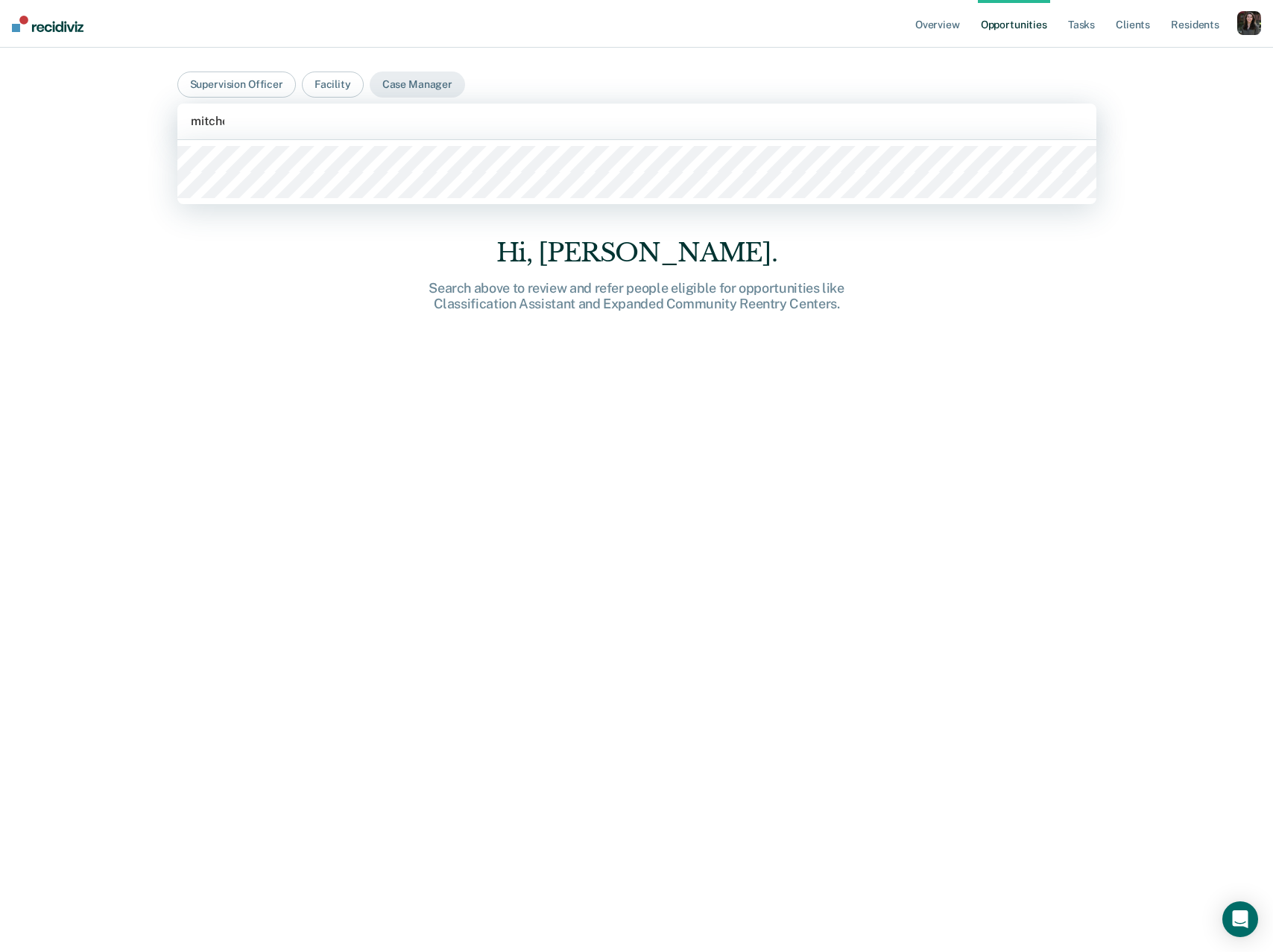
type input "[PERSON_NAME]"
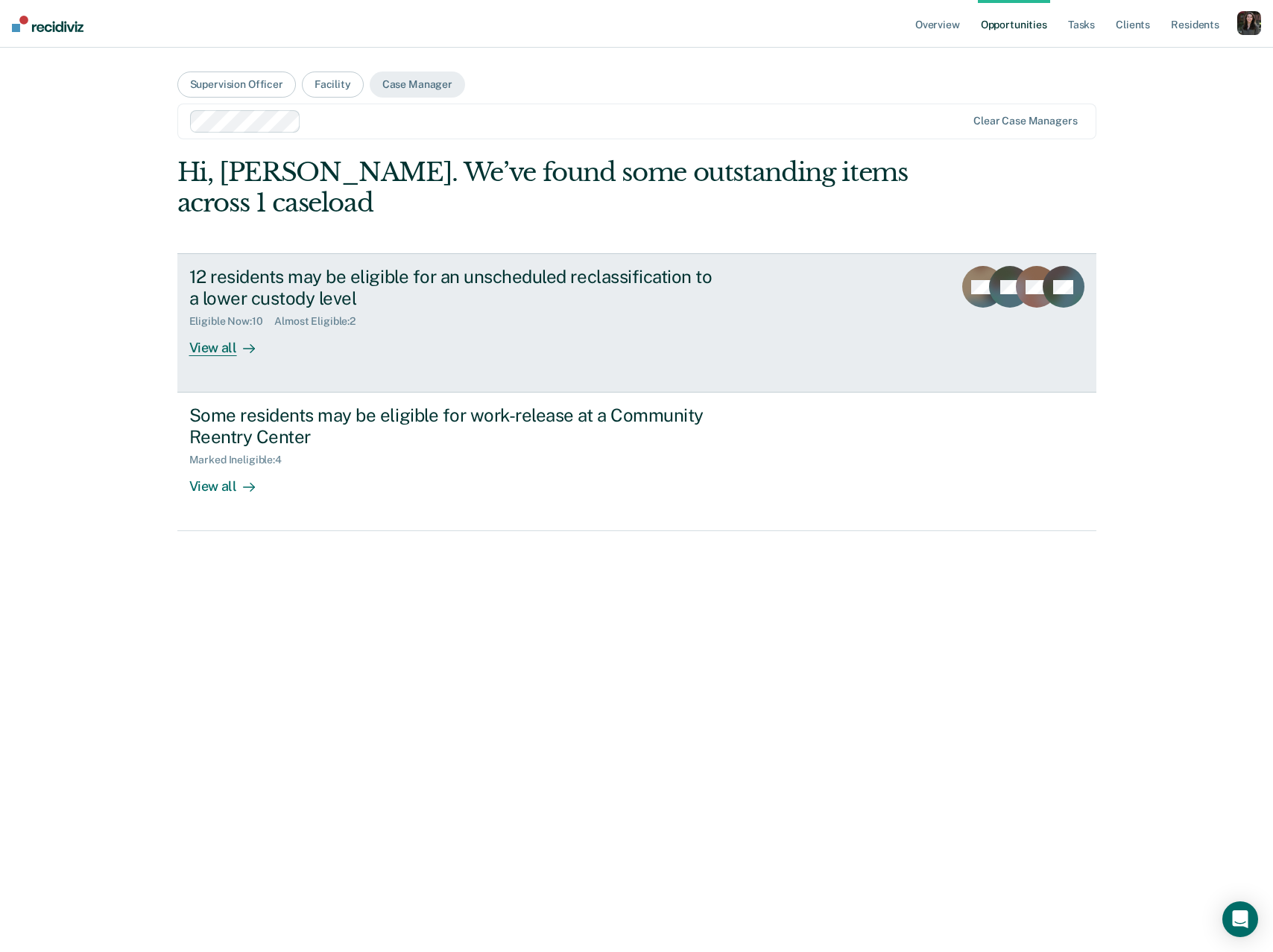
click at [508, 279] on div "12 residents may be eligible for an unscheduled reclassification to a lower cus…" at bounding box center [451, 288] width 523 height 43
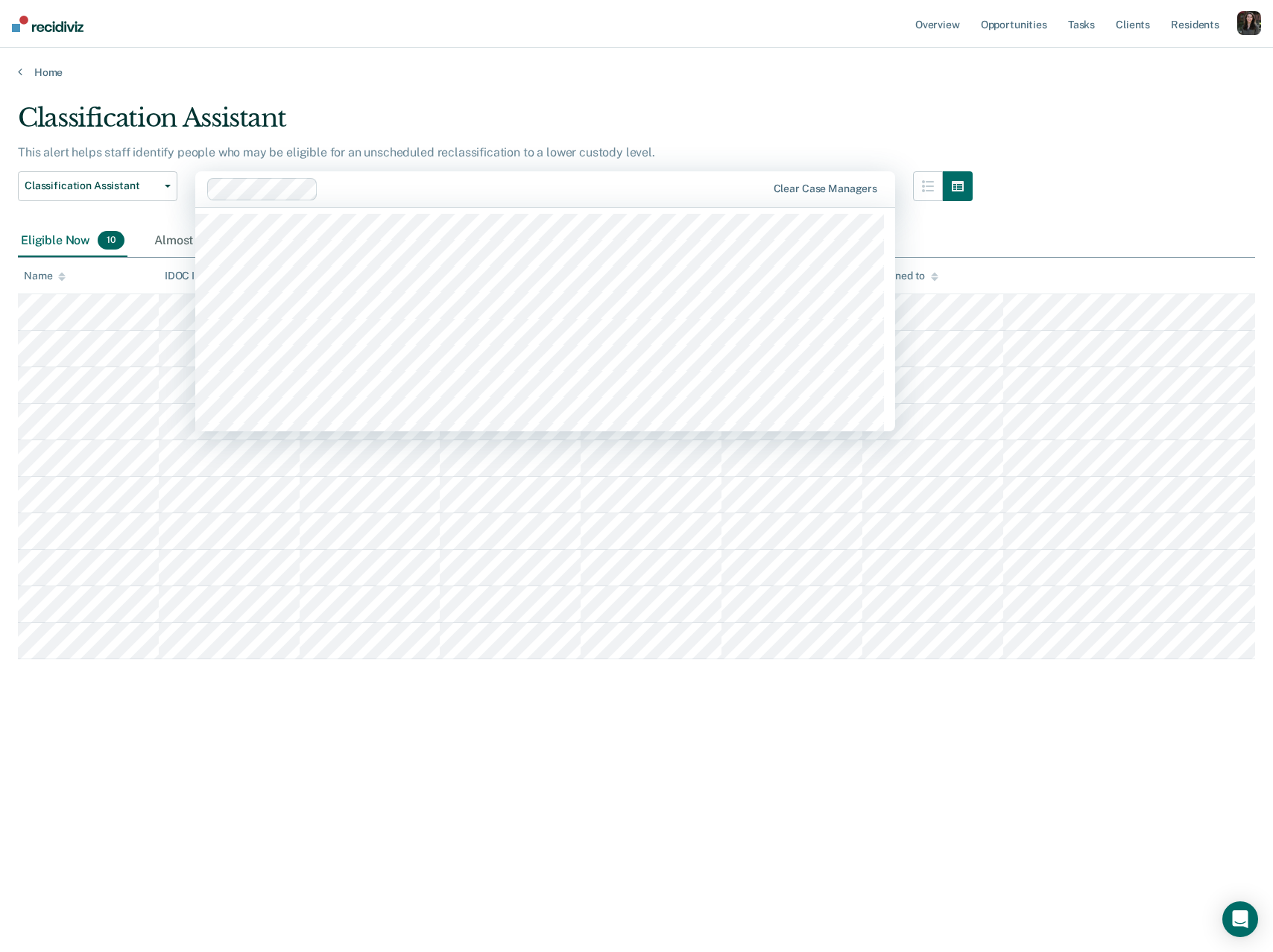
click at [506, 183] on div at bounding box center [544, 189] width 441 height 17
click at [525, 192] on div at bounding box center [599, 189] width 334 height 17
click at [602, 181] on div at bounding box center [655, 189] width 219 height 17
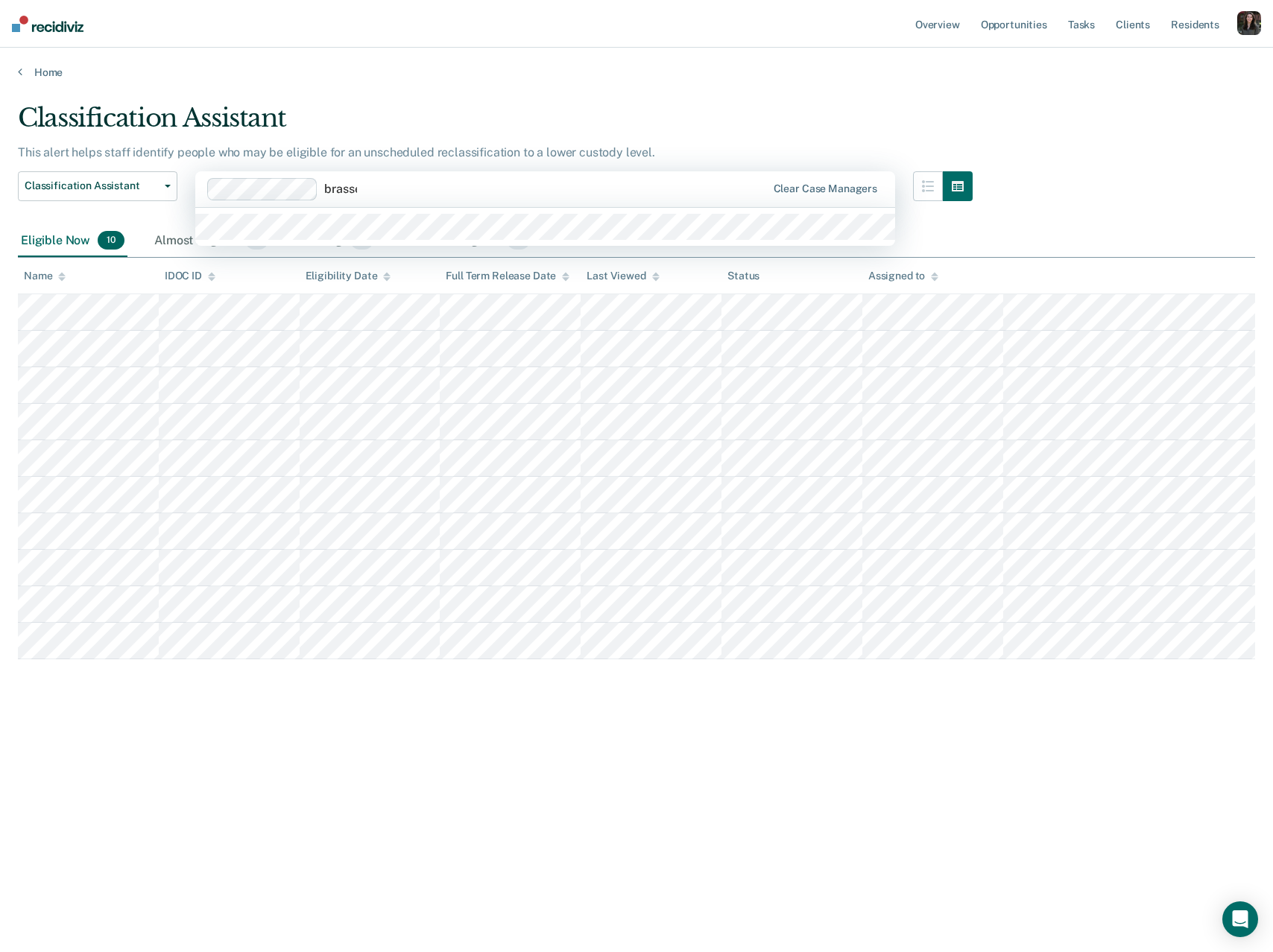
type input "brassey"
click at [539, 212] on div at bounding box center [544, 226] width 700 height 38
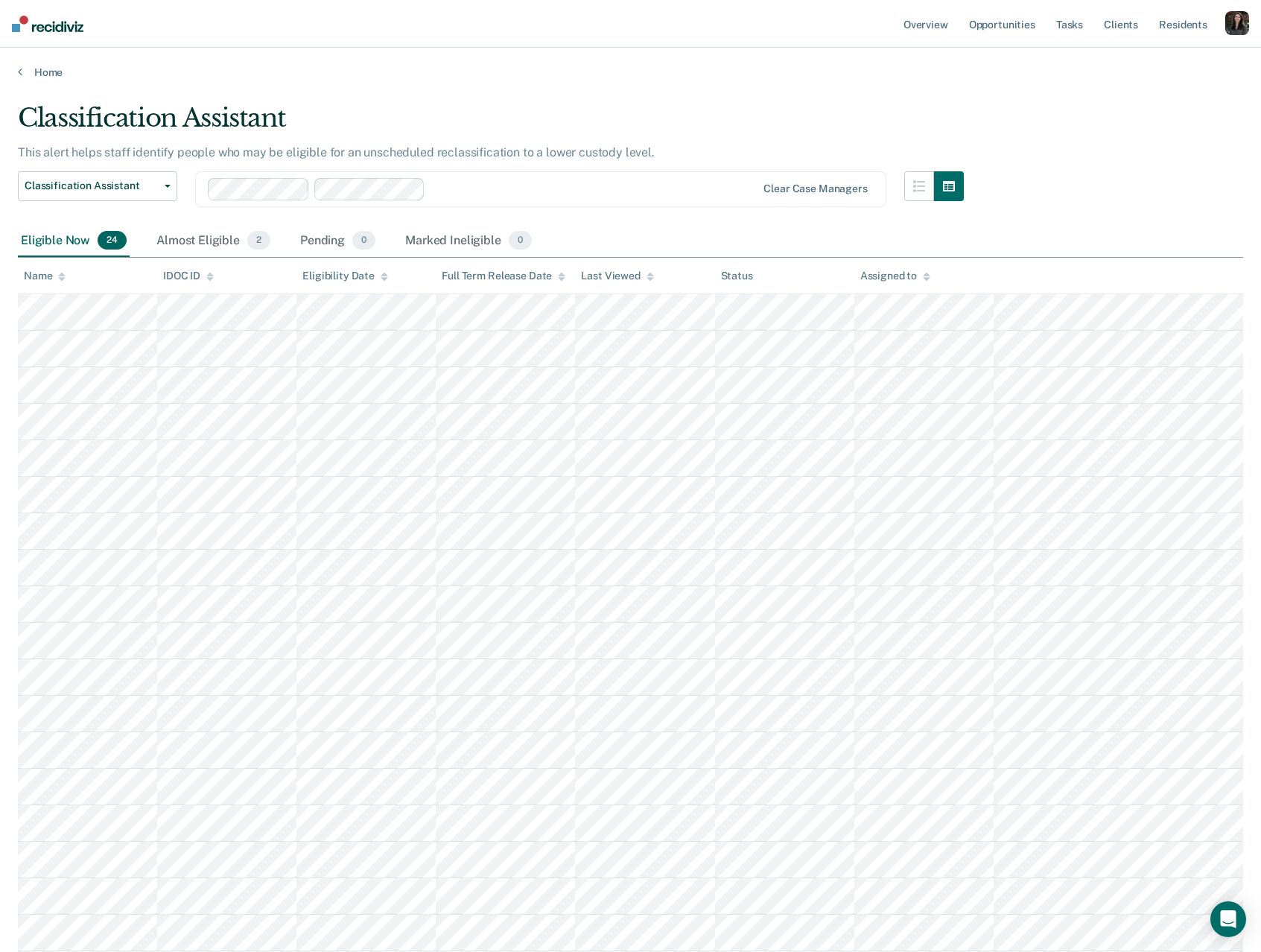
click at [512, 190] on div at bounding box center [594, 189] width 325 height 17
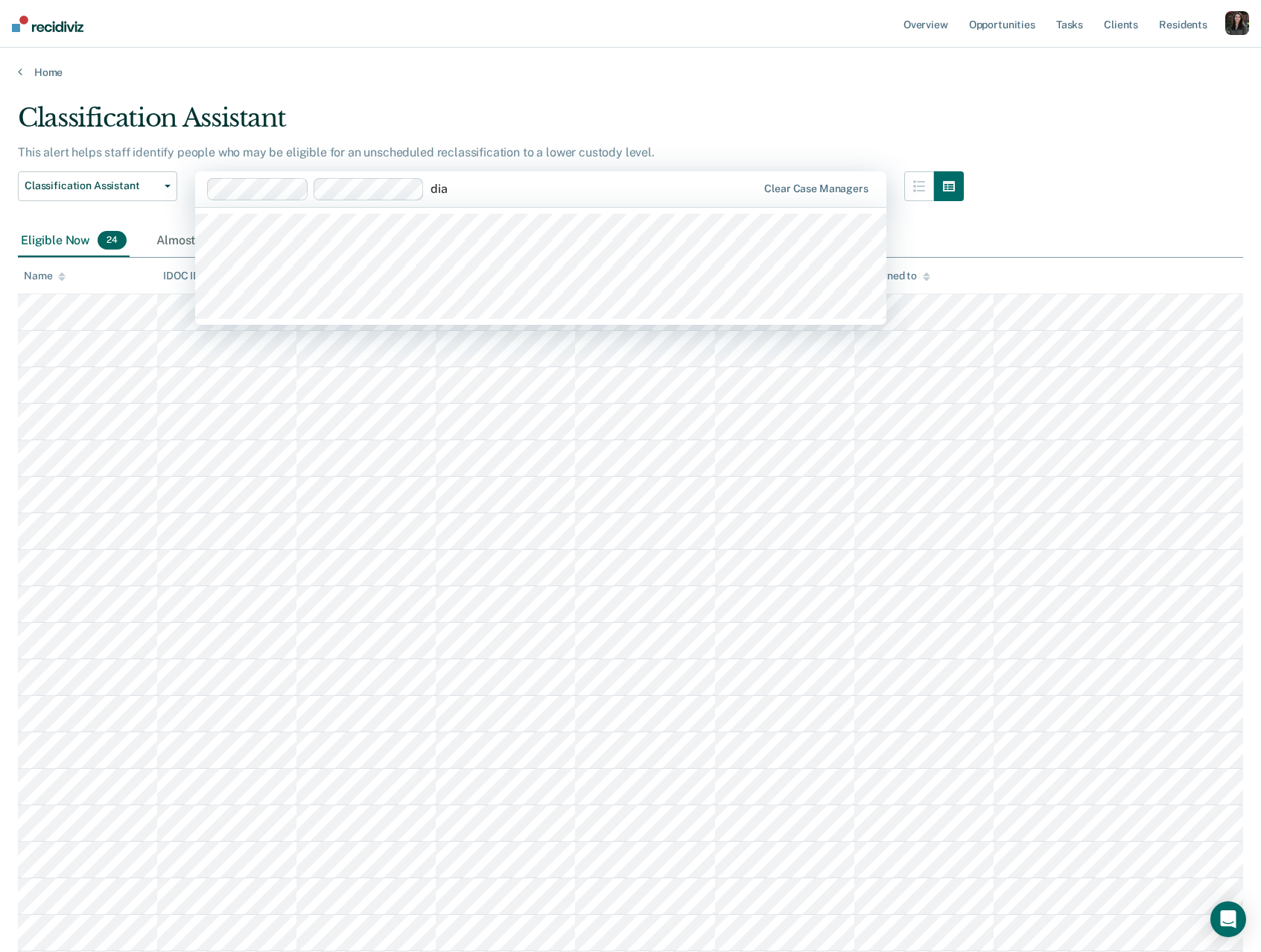
type input "[PERSON_NAME]"
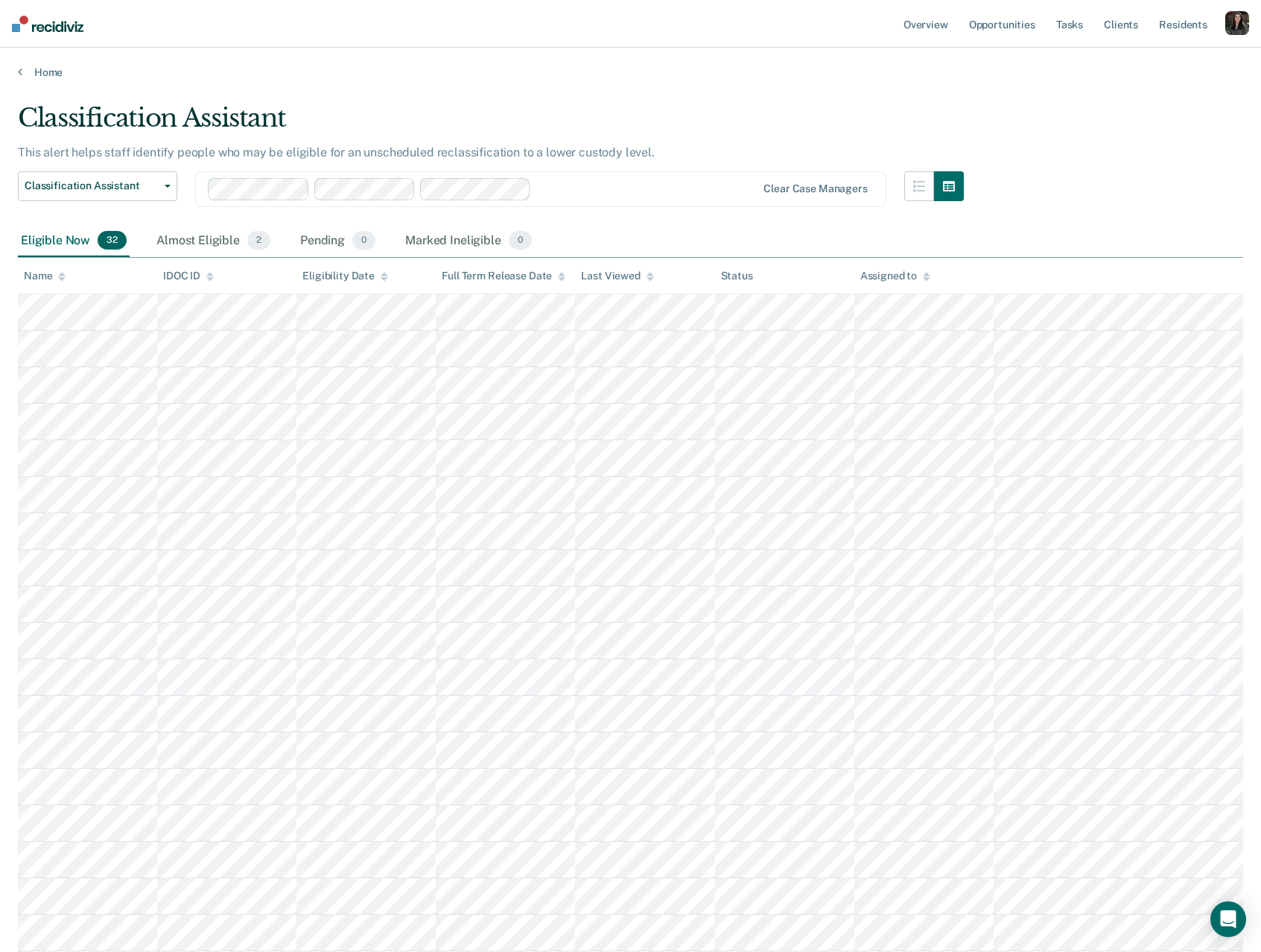
click at [559, 191] on div at bounding box center [646, 189] width 219 height 17
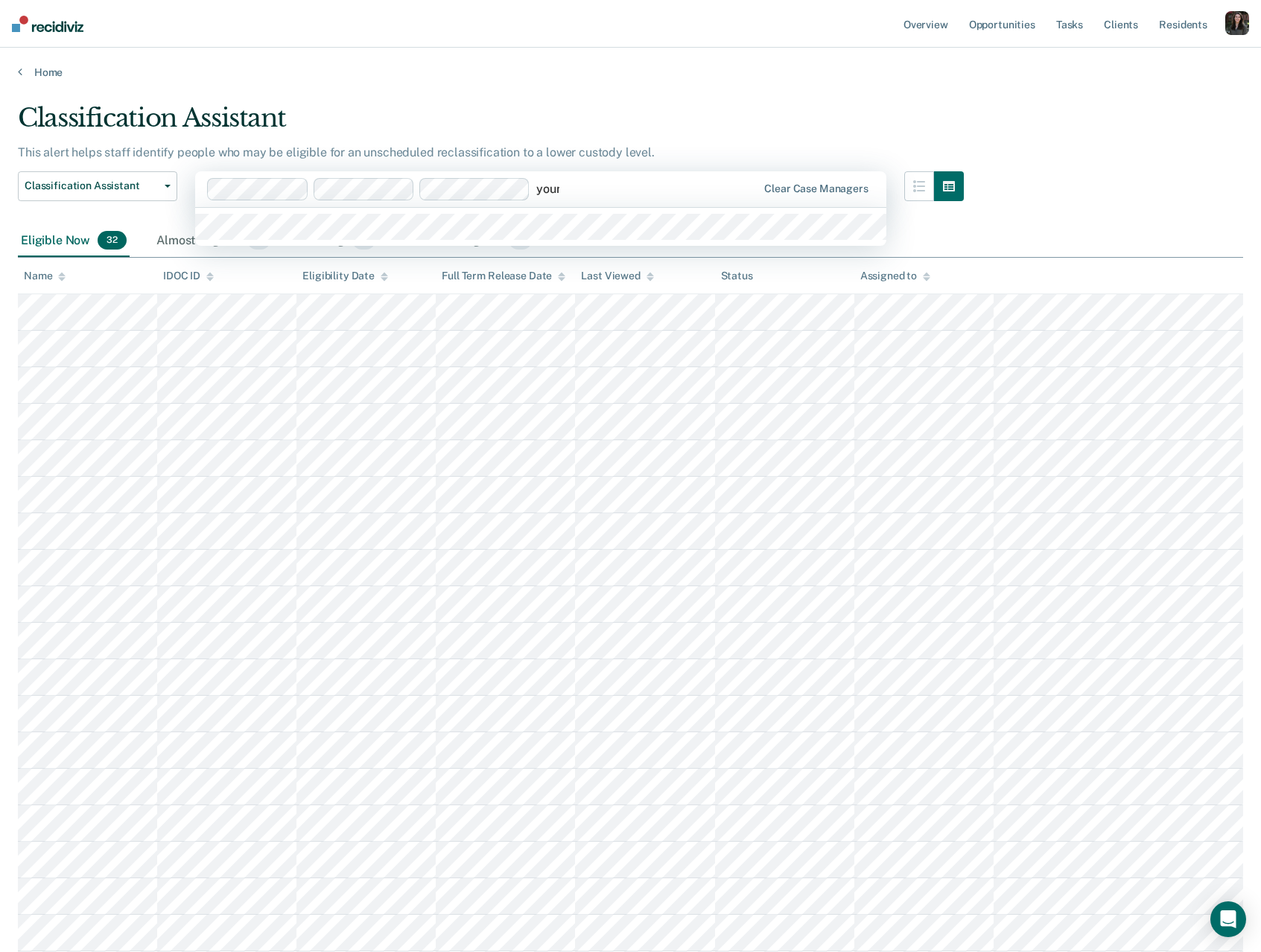
type input "young"
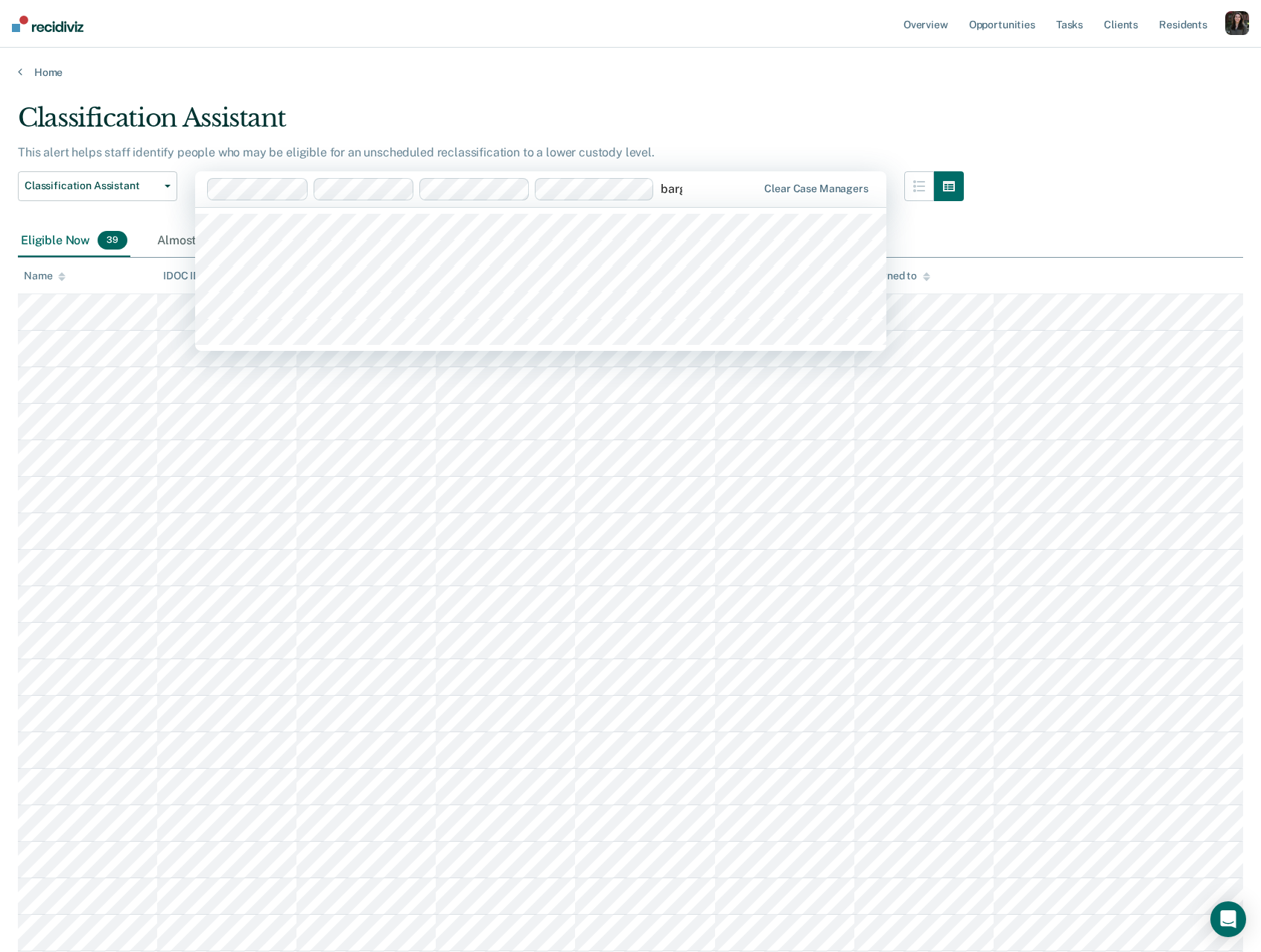
type input "[PERSON_NAME]"
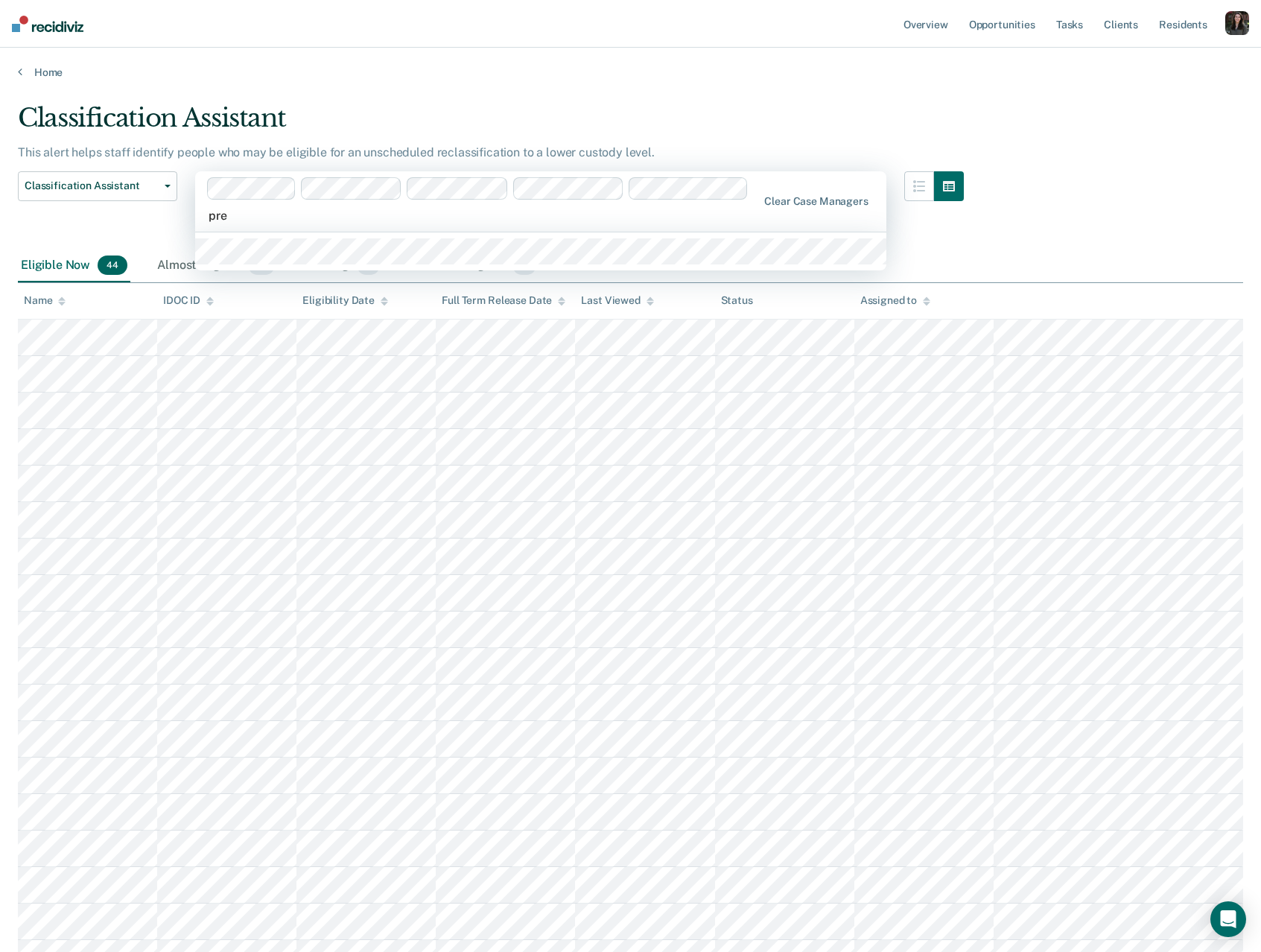
type input "pres"
